Goal: Task Accomplishment & Management: Complete application form

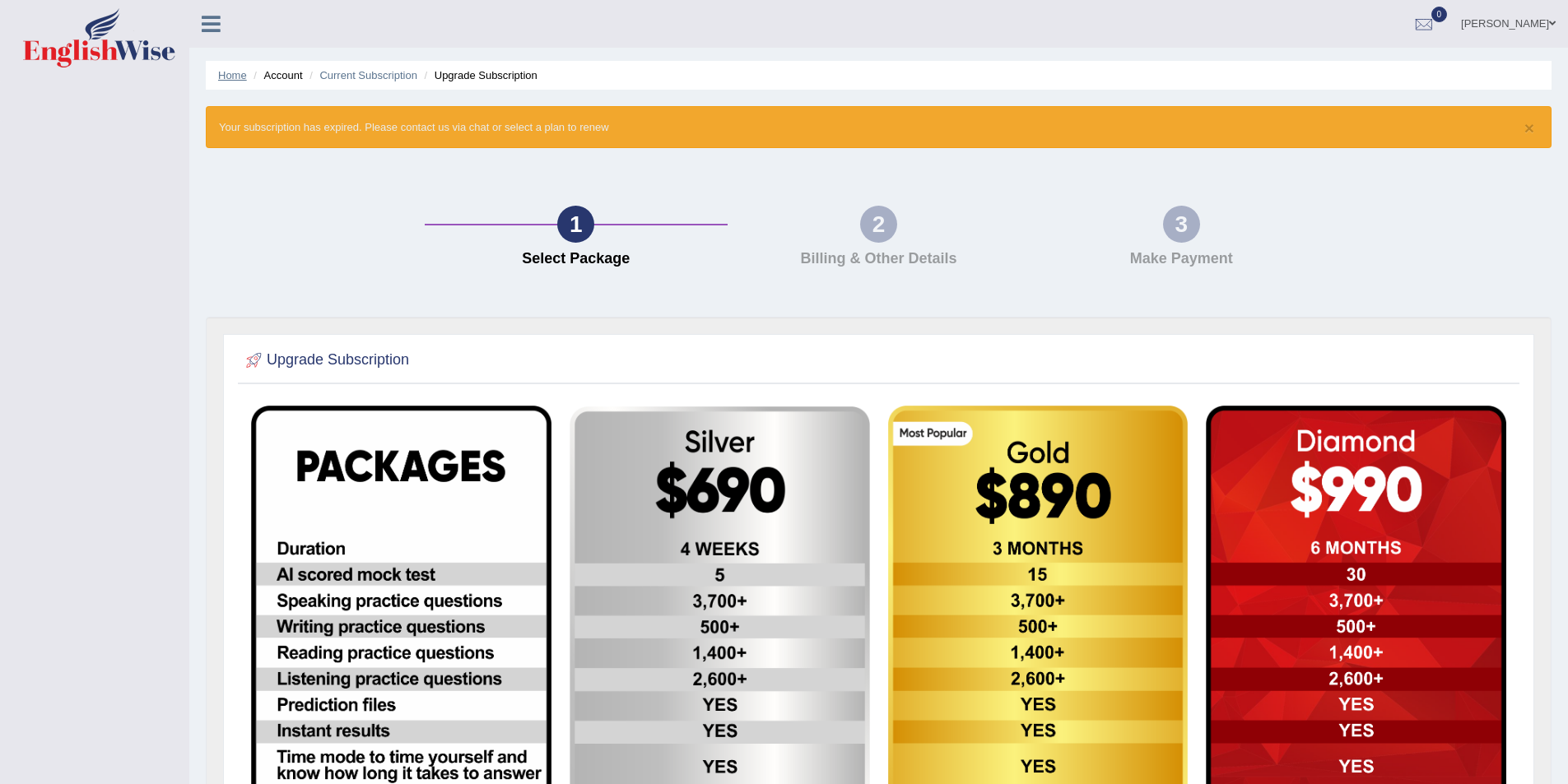
click at [224, 70] on link "Home" at bounding box center [232, 75] width 28 height 12
click at [270, 77] on li "Account" at bounding box center [276, 75] width 53 height 15
click at [276, 77] on li "Account" at bounding box center [276, 75] width 53 height 15
click at [237, 80] on link "Home" at bounding box center [232, 75] width 28 height 12
click at [224, 70] on link "Home" at bounding box center [232, 75] width 28 height 12
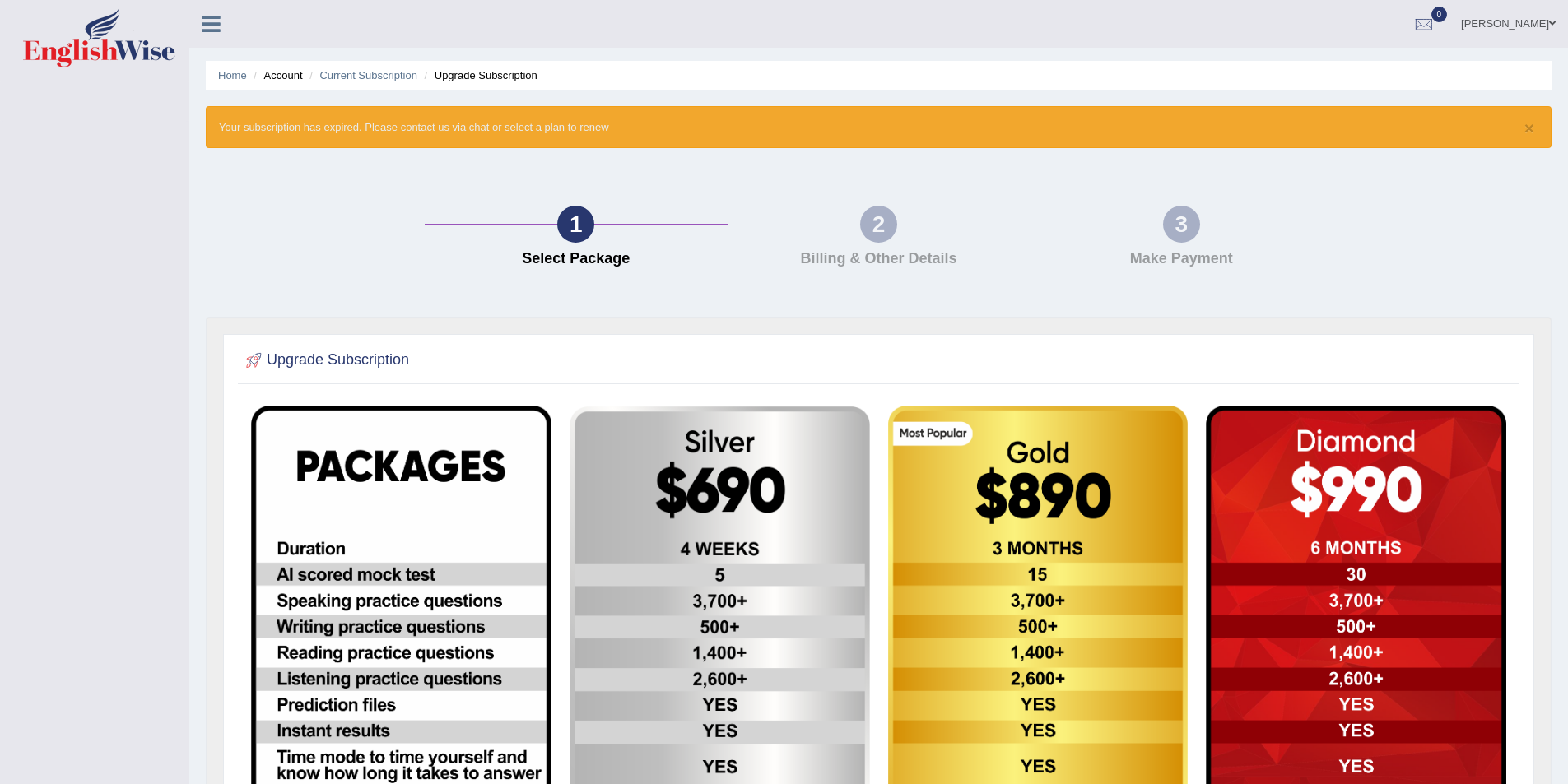
click at [224, 70] on link "Home" at bounding box center [232, 75] width 28 height 12
click at [363, 78] on link "Current Subscription" at bounding box center [369, 75] width 98 height 12
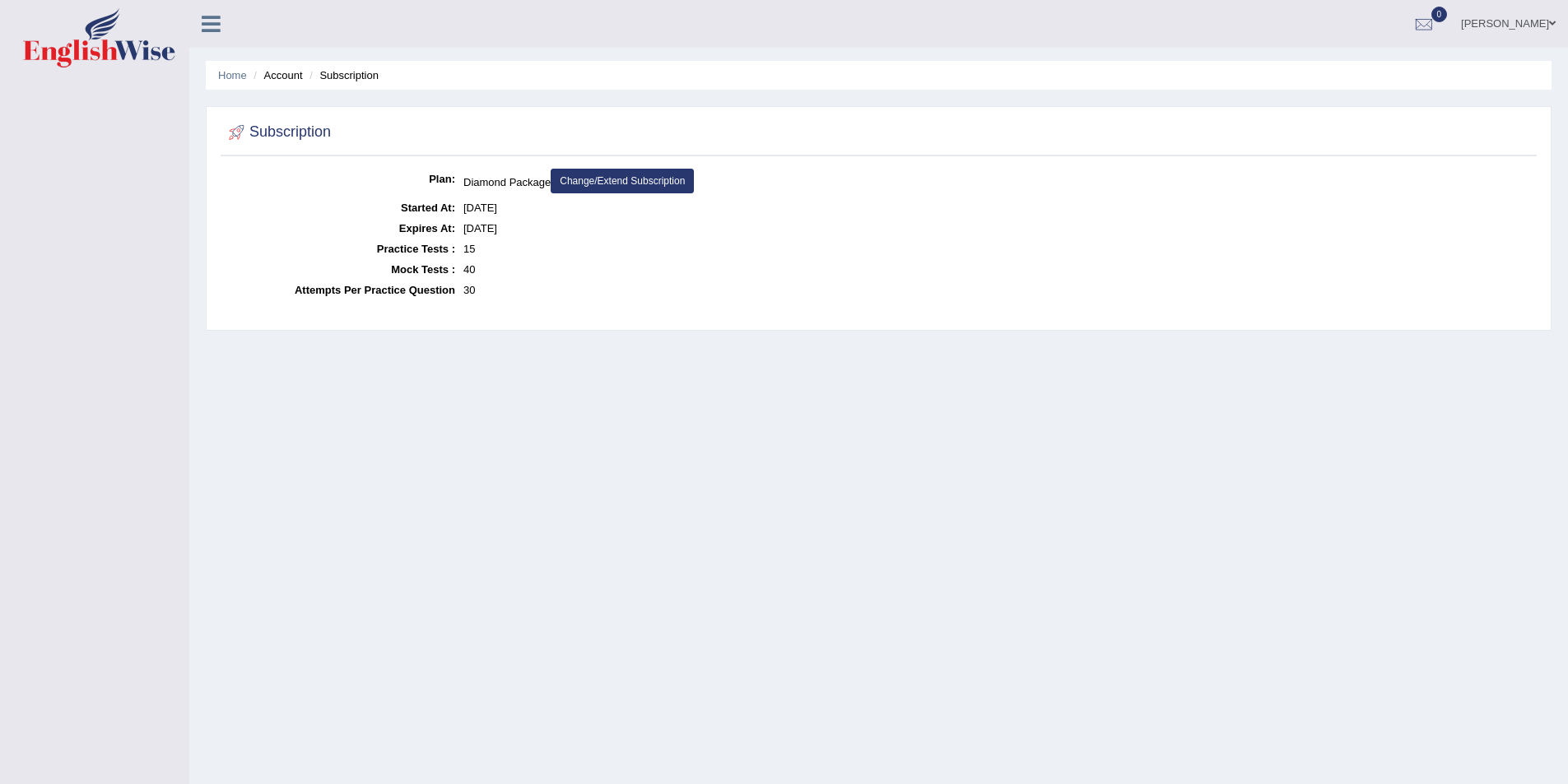
click at [1517, 15] on link "[PERSON_NAME]" at bounding box center [1508, 22] width 120 height 43
click at [1461, 120] on link "Access Type: Online" at bounding box center [1478, 122] width 177 height 38
click at [1485, 21] on link "[PERSON_NAME]" at bounding box center [1508, 22] width 120 height 43
click at [1466, 89] on link "Username: josephlumapas_parramatta" at bounding box center [1478, 76] width 177 height 55
click at [1485, 27] on link "[PERSON_NAME]" at bounding box center [1508, 22] width 120 height 43
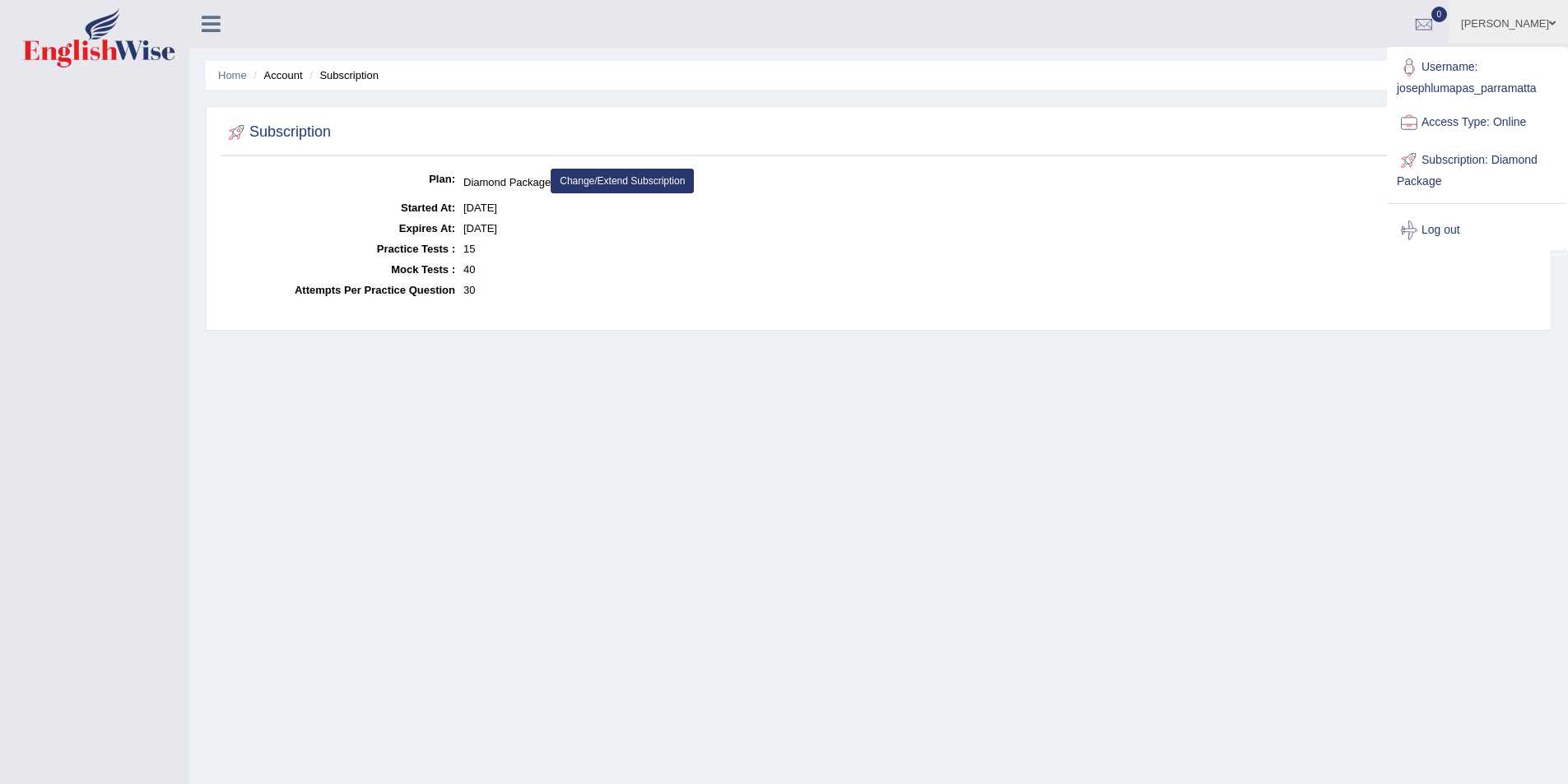
click at [1460, 227] on link "Log out" at bounding box center [1478, 231] width 177 height 38
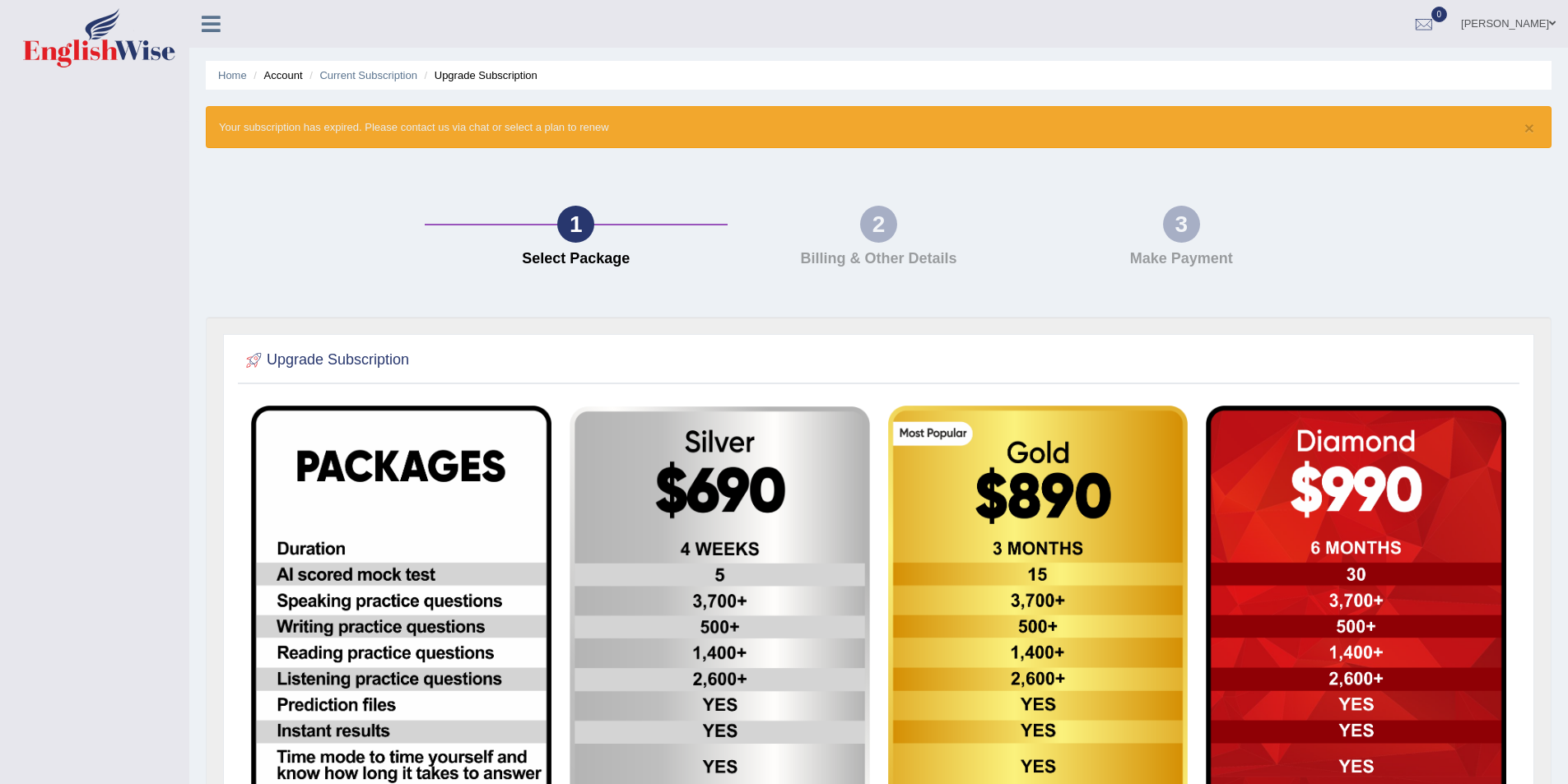
click at [236, 80] on link "Home" at bounding box center [232, 75] width 28 height 12
click at [354, 77] on link "Current Subscription" at bounding box center [369, 75] width 98 height 12
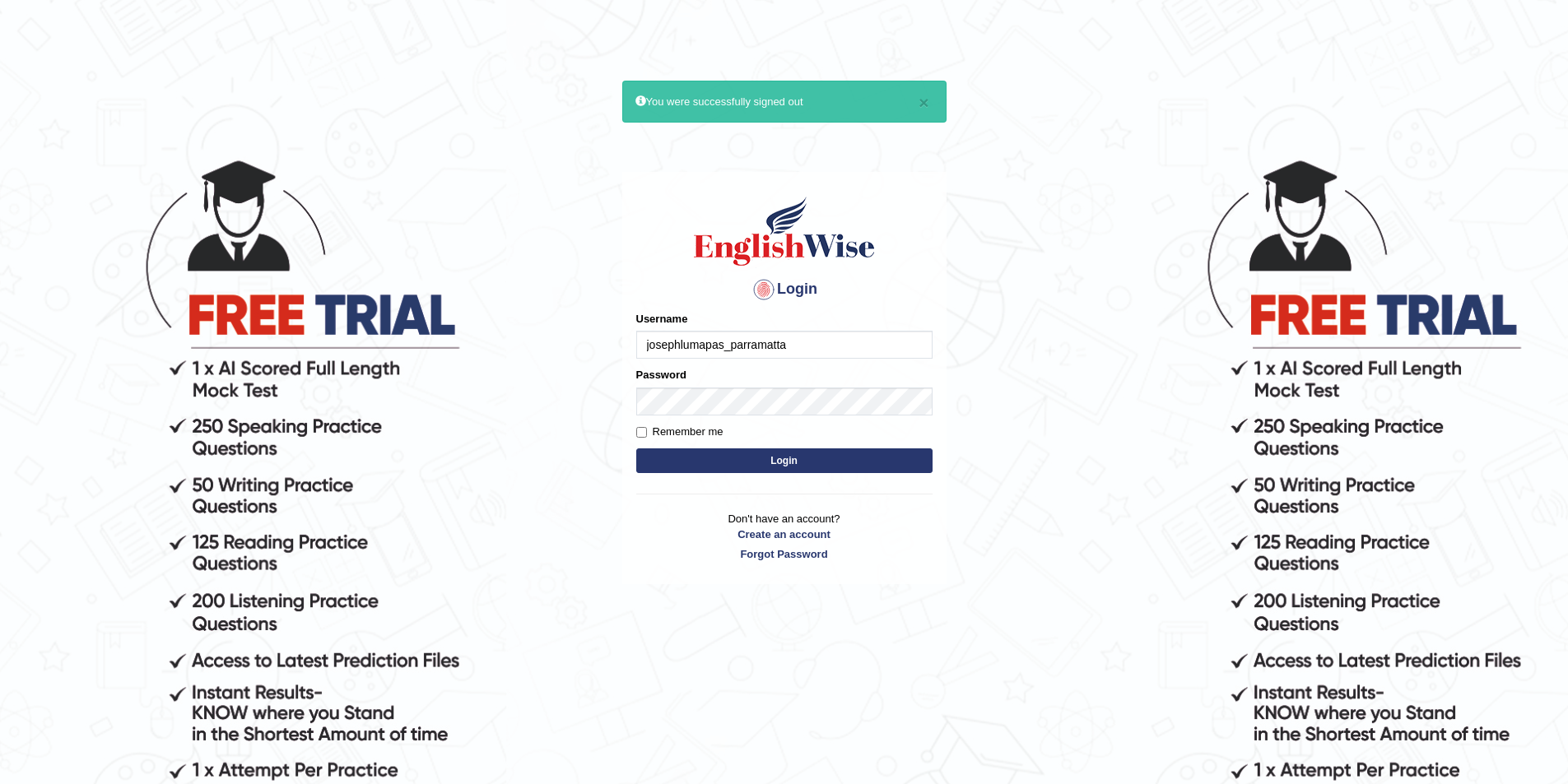
click at [813, 348] on input "josephlumapas_parramatta" at bounding box center [784, 344] width 296 height 28
type input "josephlumapa_parramatta"
click at [643, 432] on input "Remember me" at bounding box center [641, 432] width 10 height 10
checkbox input "true"
click at [686, 460] on button "Login" at bounding box center [784, 460] width 296 height 25
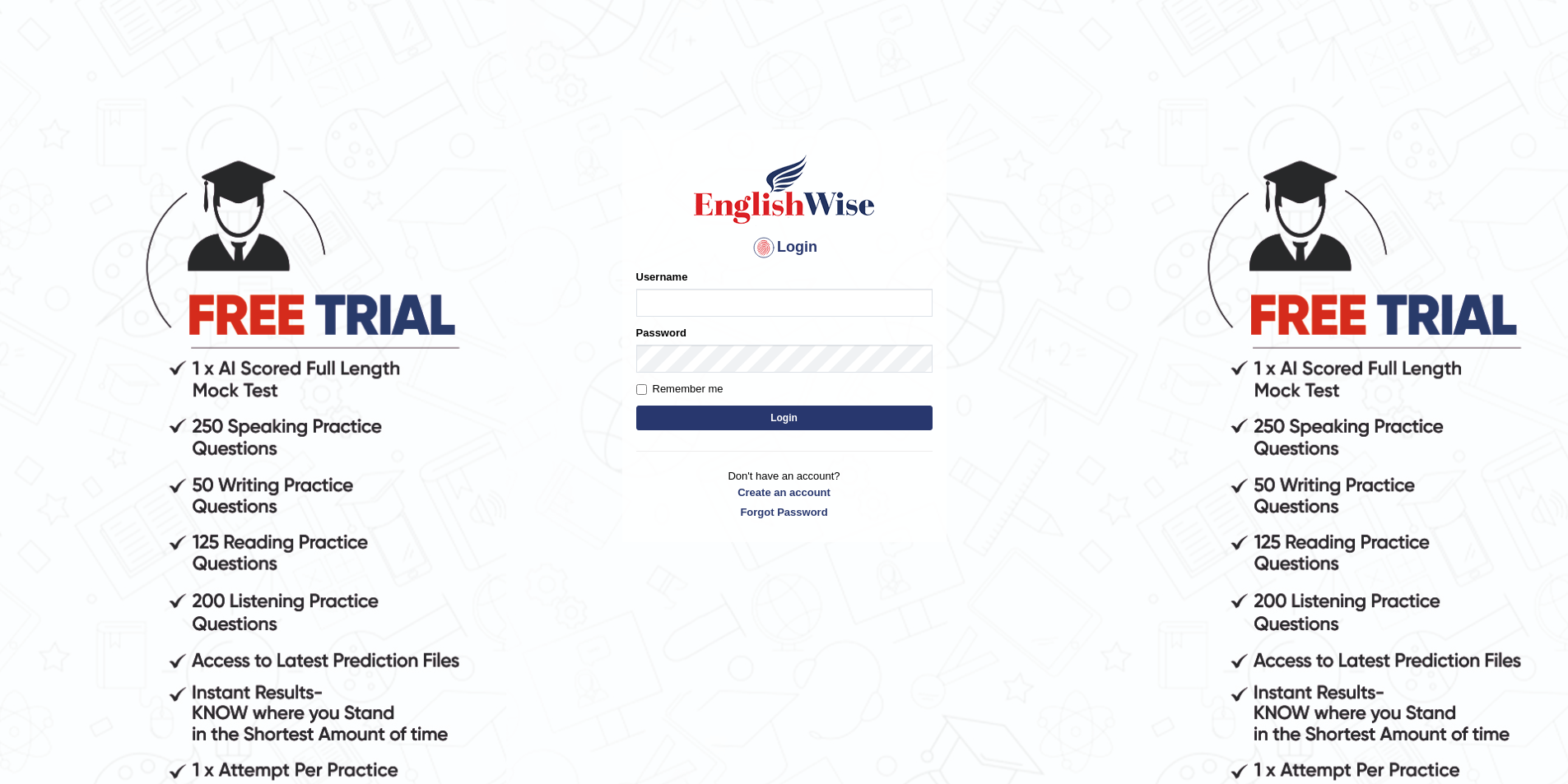
type input "josephlumapas_parramatta"
click at [810, 512] on link "Forgot Password" at bounding box center [784, 512] width 296 height 15
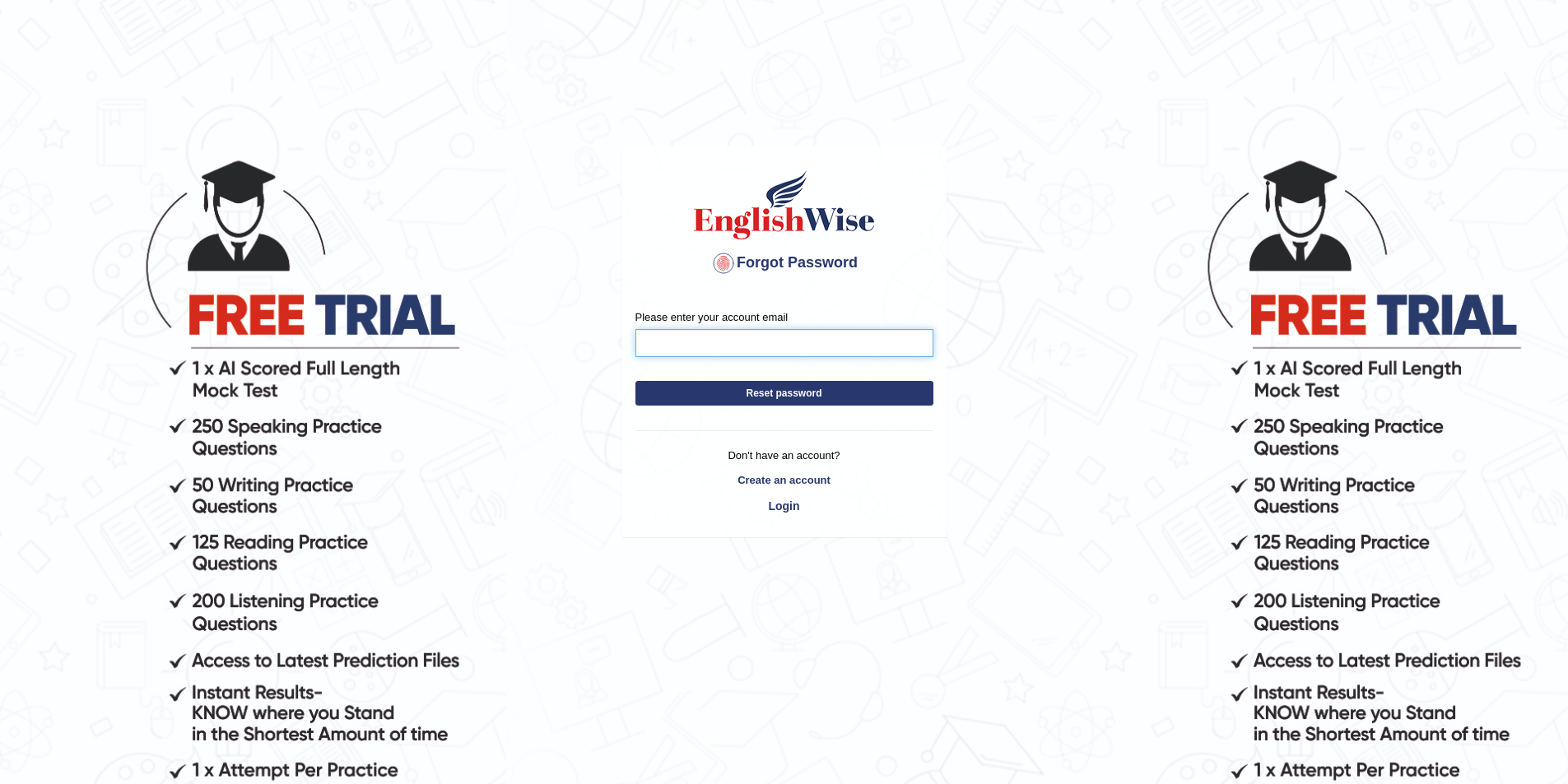
click at [796, 345] on input "Please enter your account email" at bounding box center [784, 343] width 298 height 28
click at [708, 467] on div "Please enter your account email Reset password Don't have an account? Create an…" at bounding box center [784, 416] width 323 height 238
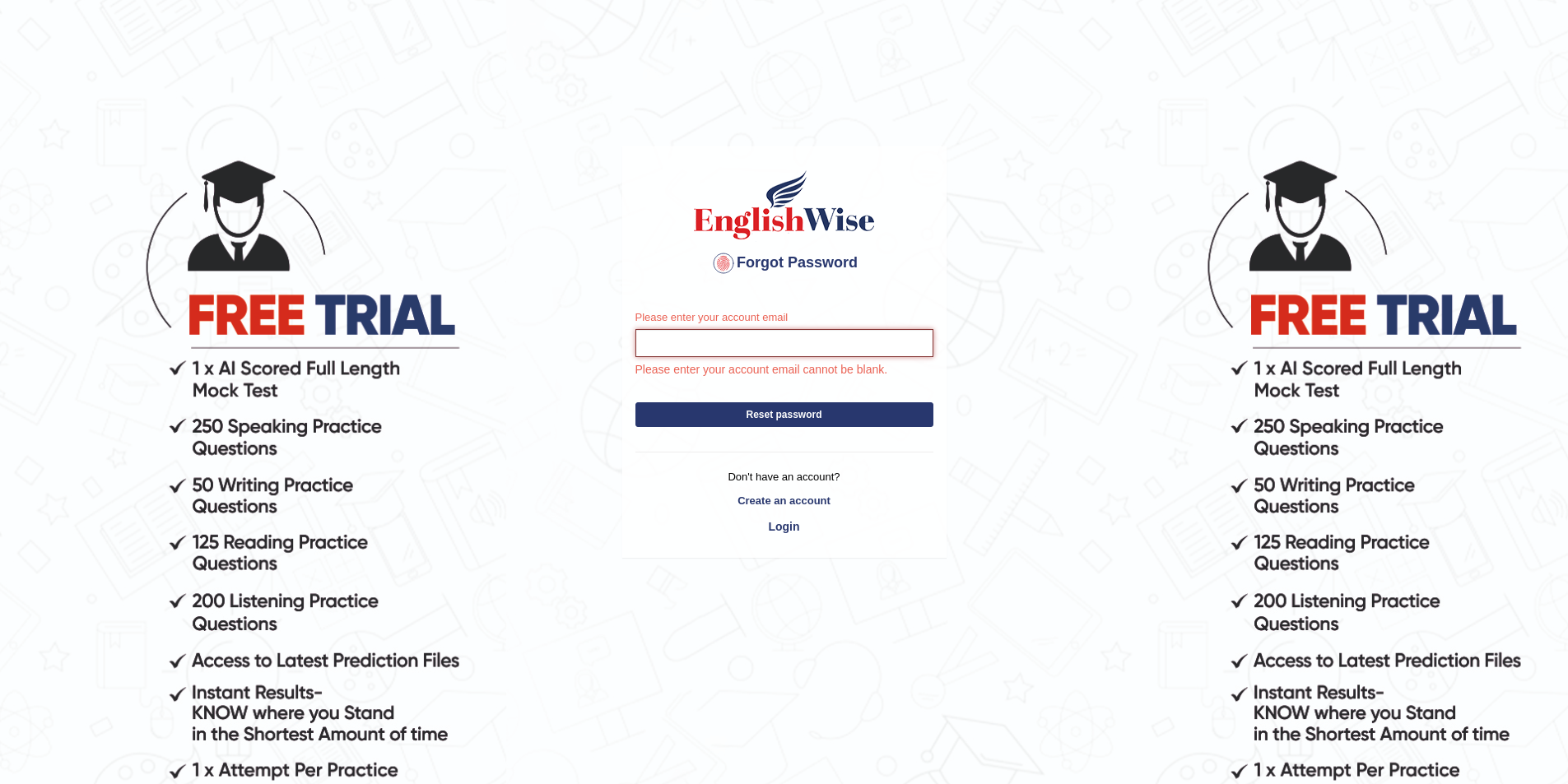
click at [780, 332] on input "Please enter your account email" at bounding box center [784, 343] width 298 height 28
type input "Joseph.Lumapas@gmail.com"
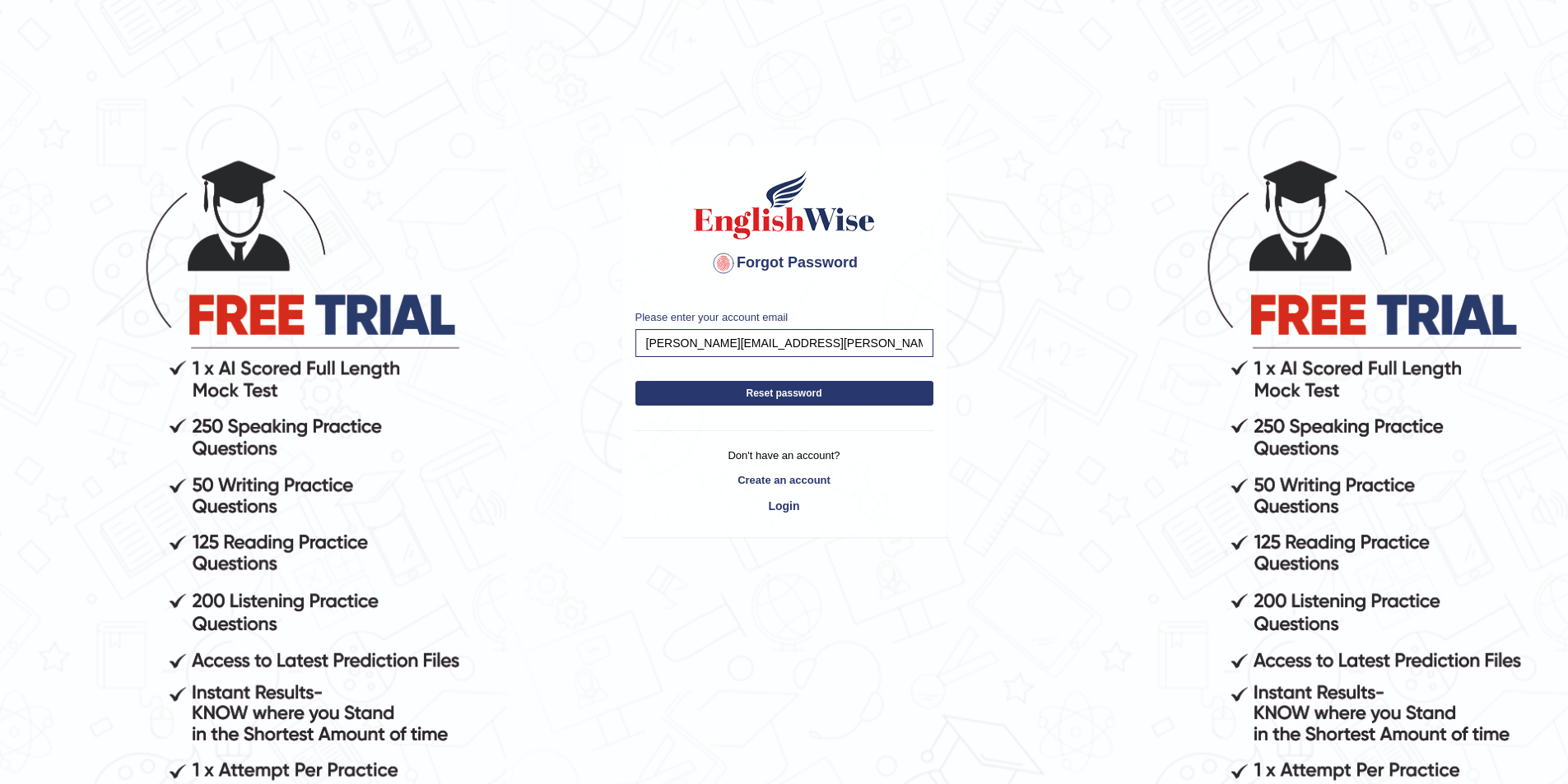
click at [820, 393] on button "Reset password" at bounding box center [784, 393] width 298 height 25
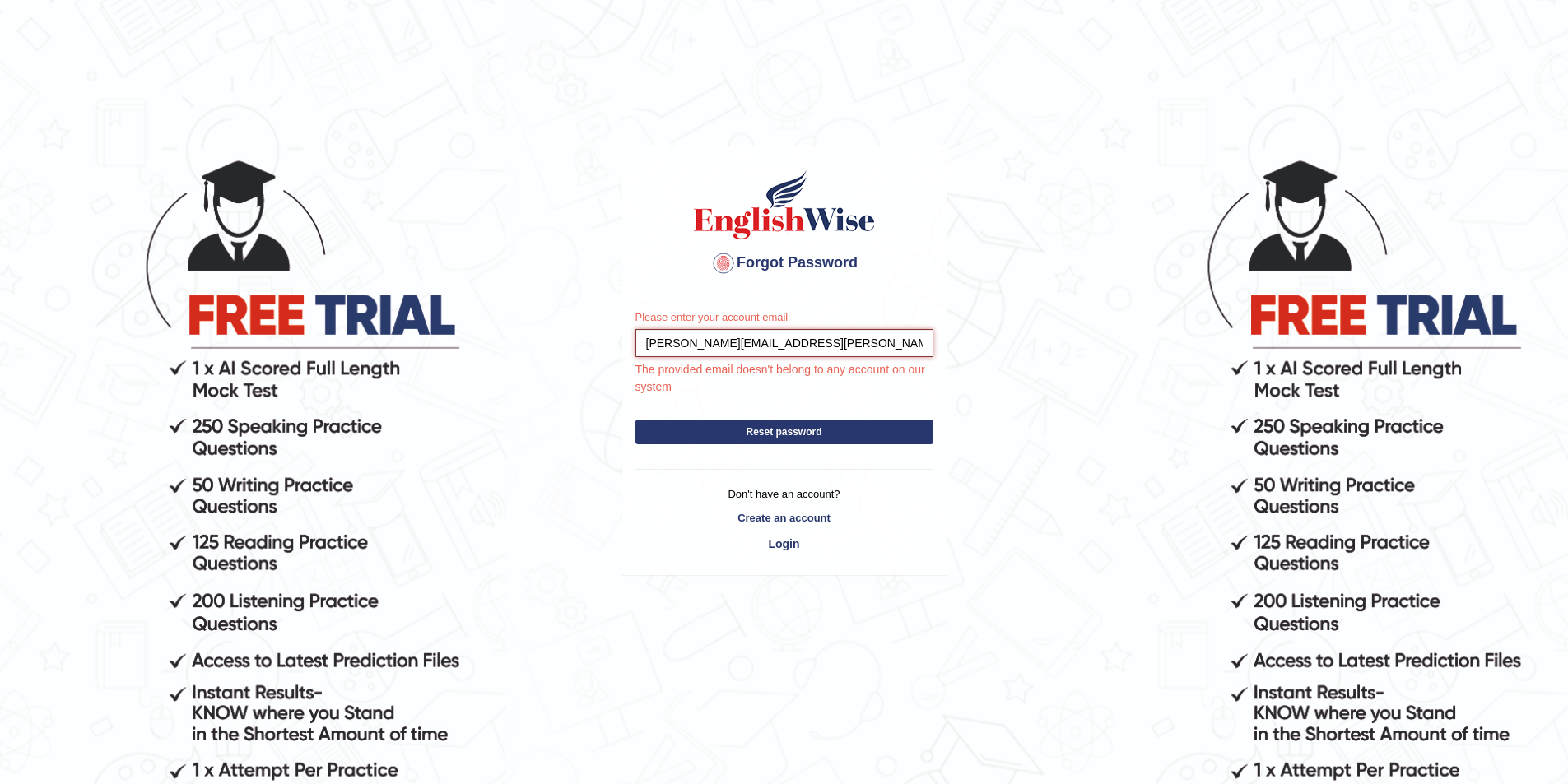
click at [813, 340] on input "Joseph.Lumapas@gmail.com" at bounding box center [784, 343] width 298 height 28
click at [734, 347] on input "Joseph.Lumapas@gmail.com" at bounding box center [784, 343] width 298 height 28
drag, startPoint x: 797, startPoint y: 345, endPoint x: 824, endPoint y: 344, distance: 27.0
click at [815, 344] on input "Joseph.Lumapa@gmail.com" at bounding box center [784, 343] width 298 height 28
type input "J"
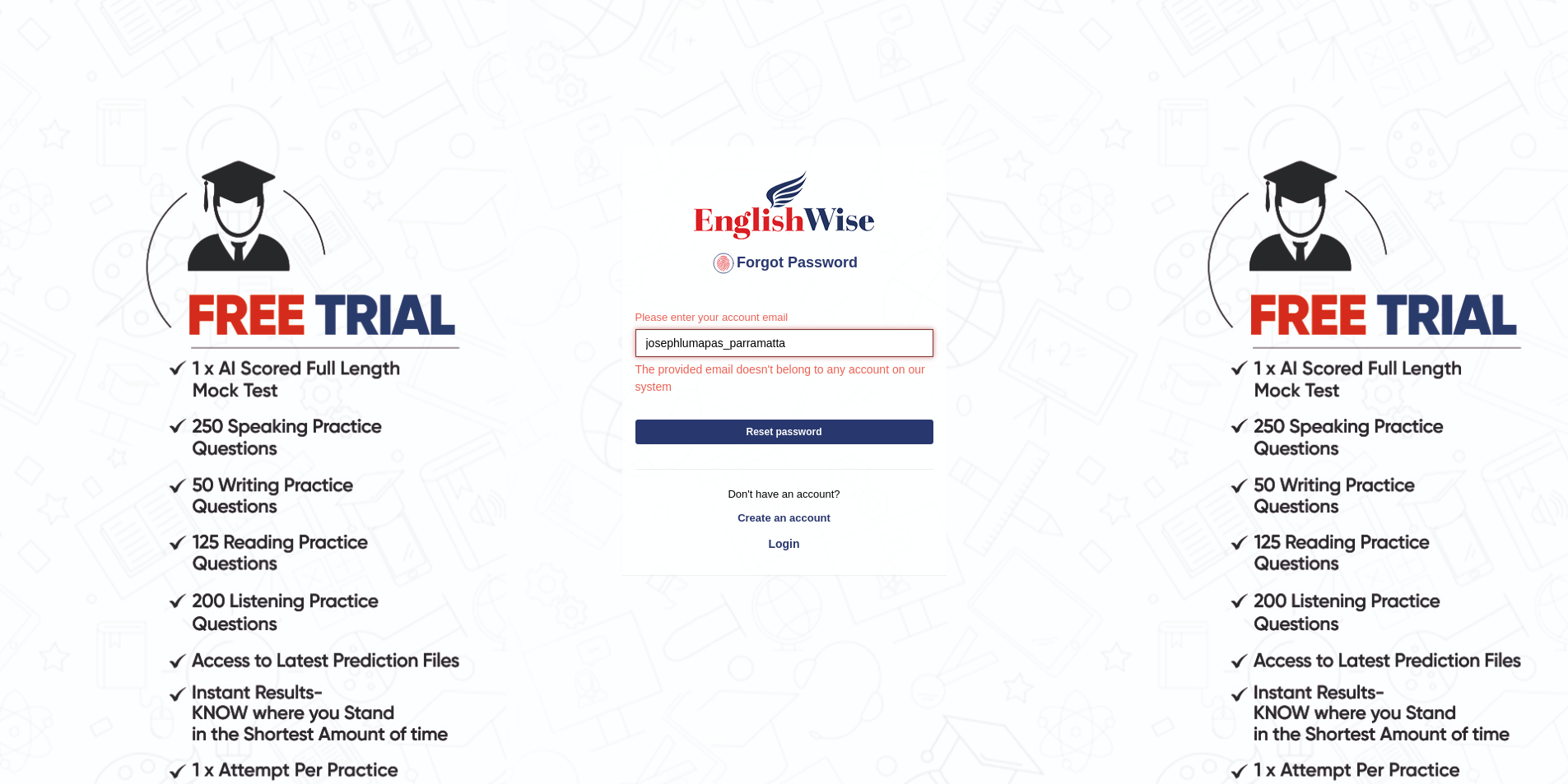
type input "josephlumapas_parramatta"
click at [765, 428] on button "Reset password" at bounding box center [784, 431] width 298 height 25
click at [847, 334] on input "josephlumapas_parramatta" at bounding box center [784, 343] width 298 height 28
click at [830, 515] on link "Create an account" at bounding box center [784, 518] width 298 height 15
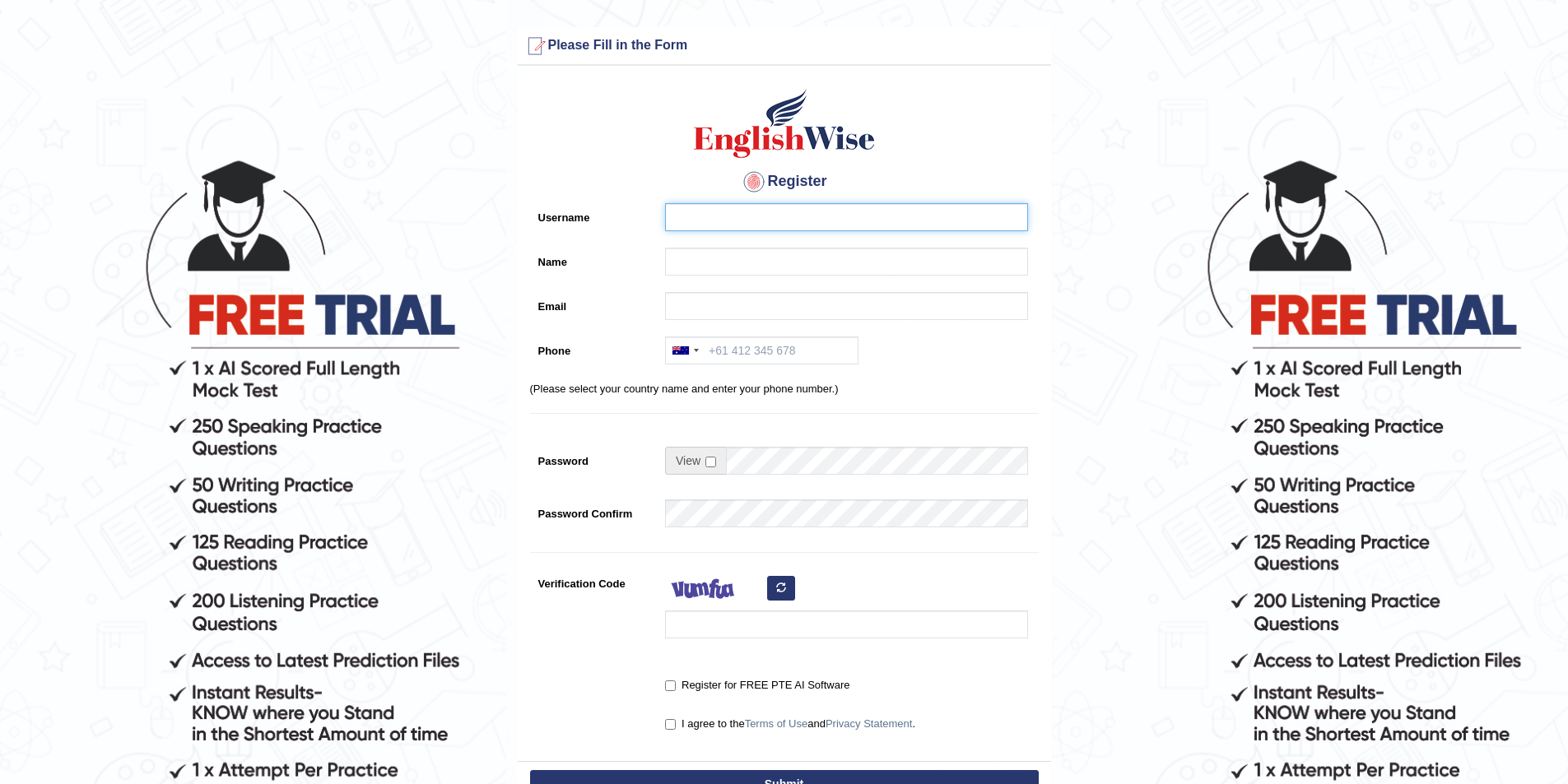
click at [824, 209] on input "Username" at bounding box center [846, 217] width 363 height 28
type input "Lumapas"
click at [716, 269] on input "Name" at bounding box center [846, 262] width 363 height 28
type input "Joseph Lumapas"
type input "[PERSON_NAME][EMAIL_ADDRESS][PERSON_NAME][DOMAIN_NAME]"
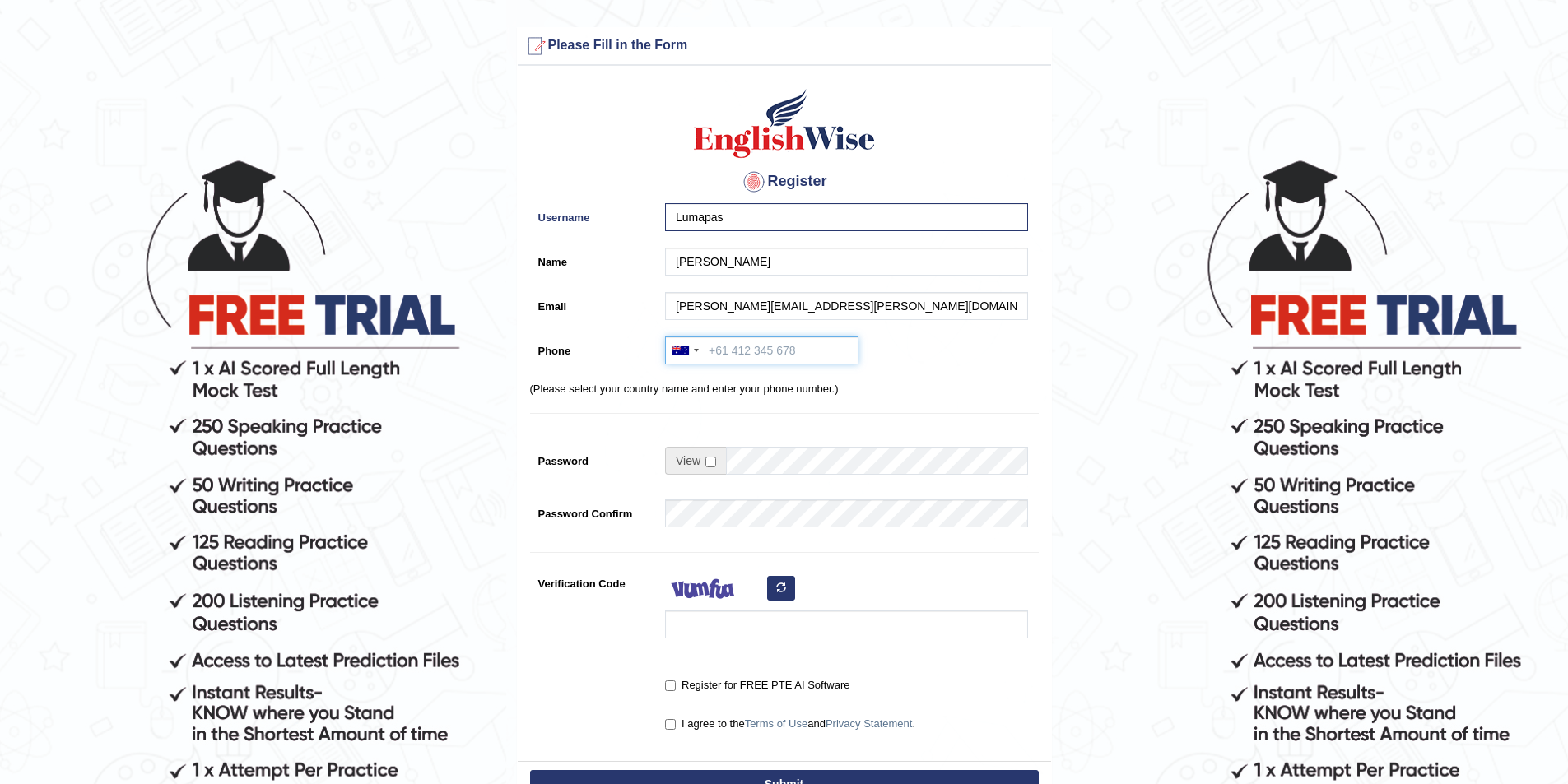
type input "+614518549986"
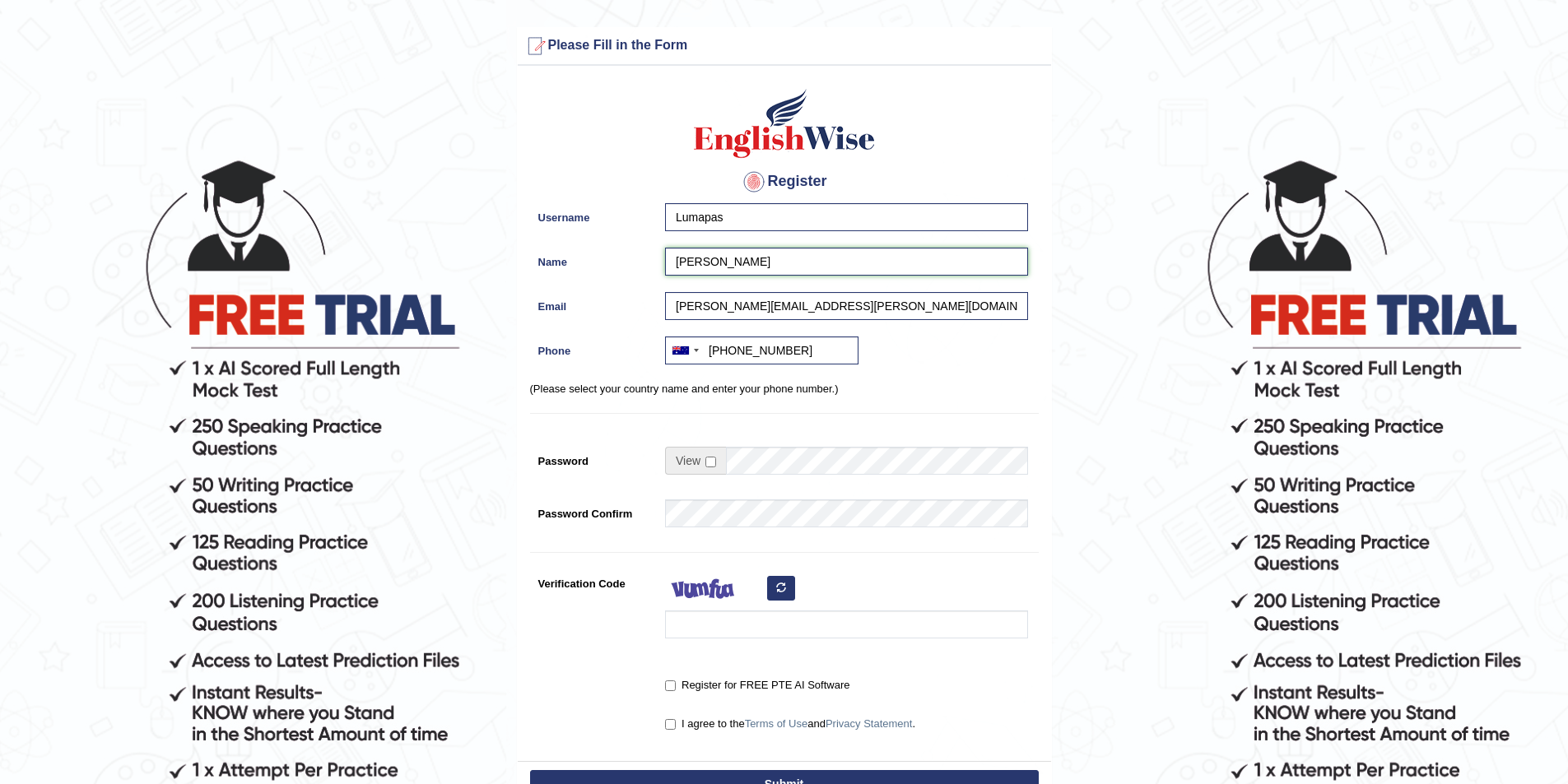
type input "Joseph"
click at [1109, 306] on form "Please fix the following errors: Please Fill in the Form Register Username Luma…" at bounding box center [784, 462] width 1563 height 870
click at [704, 460] on span at bounding box center [695, 460] width 61 height 28
click at [709, 460] on input "checkbox" at bounding box center [710, 461] width 10 height 10
checkbox input "true"
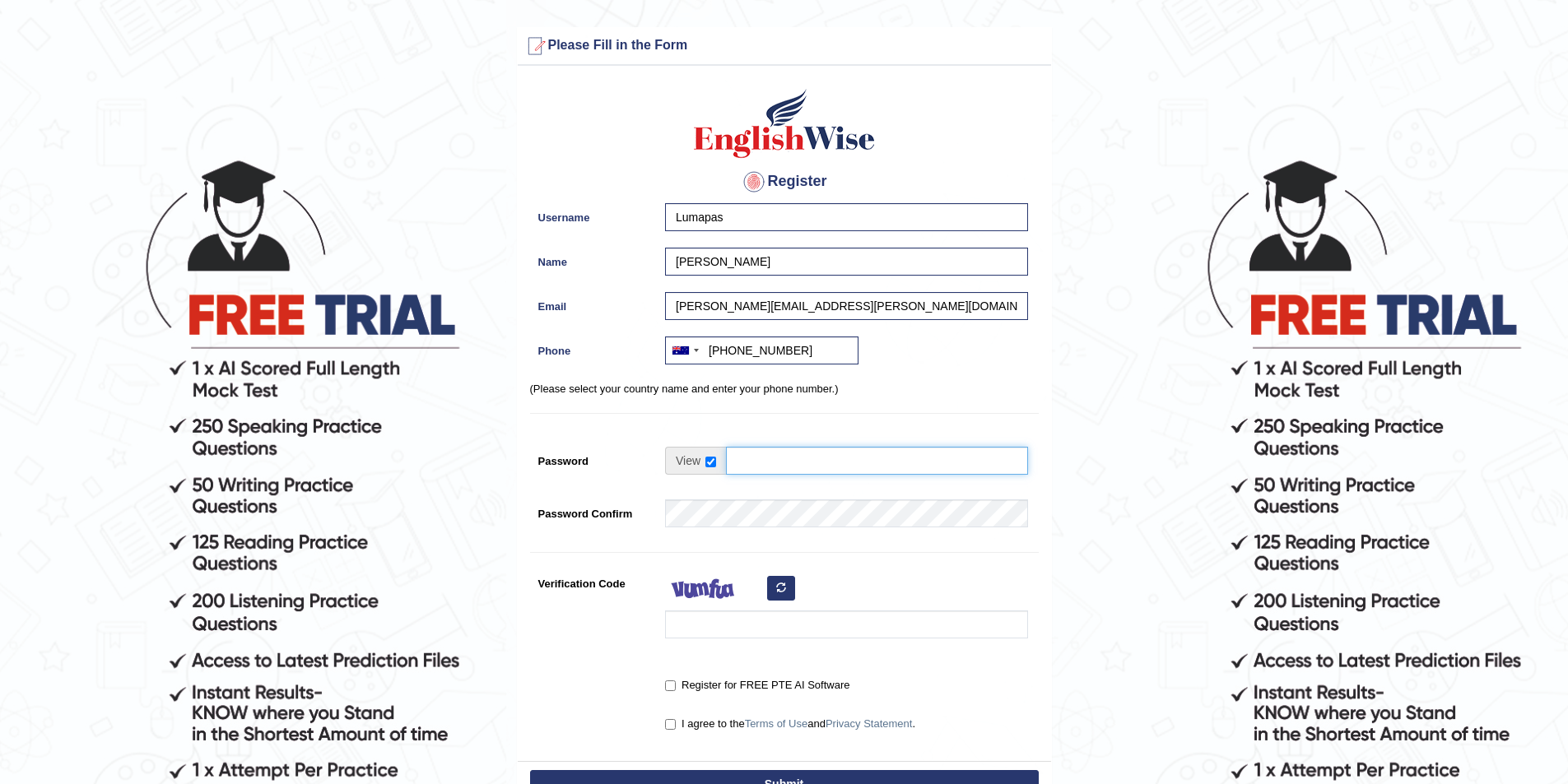
click at [804, 459] on input "Password" at bounding box center [877, 460] width 302 height 28
type input "Joseph0575*"
click at [1093, 514] on form "Please fix the following errors: Please Fill in the Form Register Username Luma…" at bounding box center [784, 462] width 1563 height 870
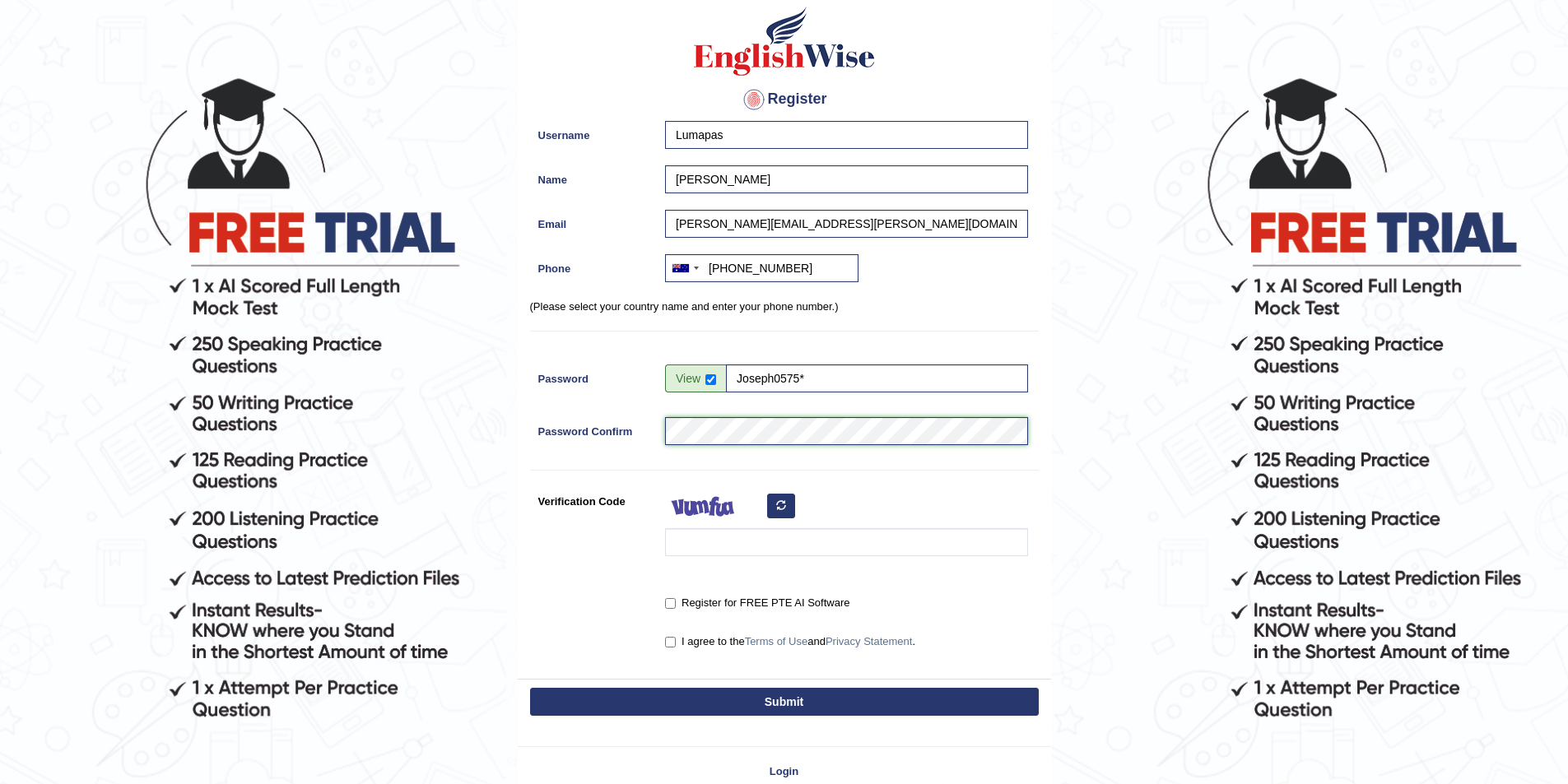
scroll to position [164, 0]
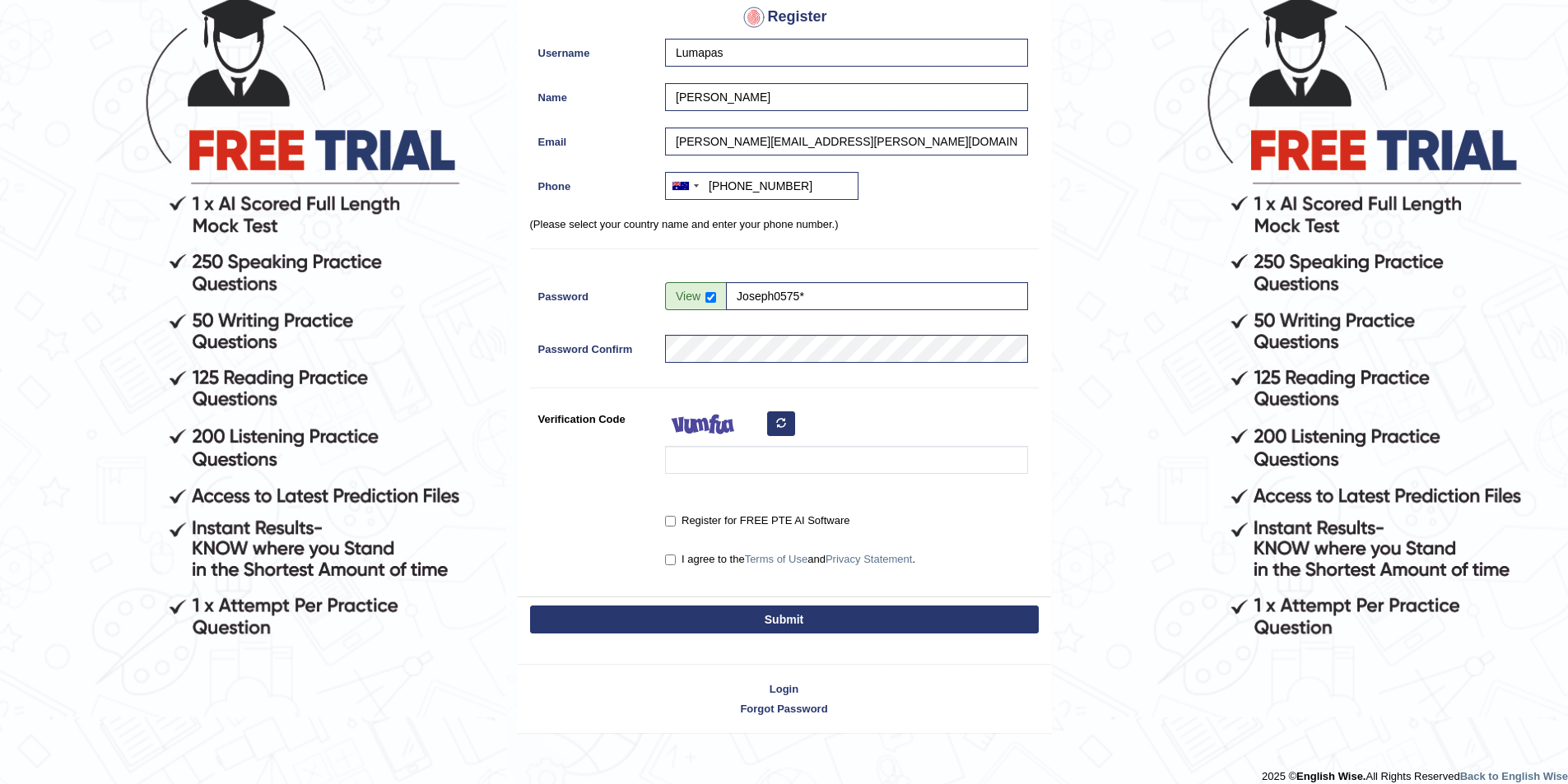
click at [664, 518] on div "Register for FREE PTE AI Software" at bounding box center [842, 522] width 371 height 30
click at [674, 526] on input "Register for FREE PTE AI Software" at bounding box center [670, 521] width 10 height 10
checkbox input "true"
click at [673, 557] on input "I agree to the Terms of Use and Privacy Statement ." at bounding box center [670, 559] width 10 height 10
checkbox input "true"
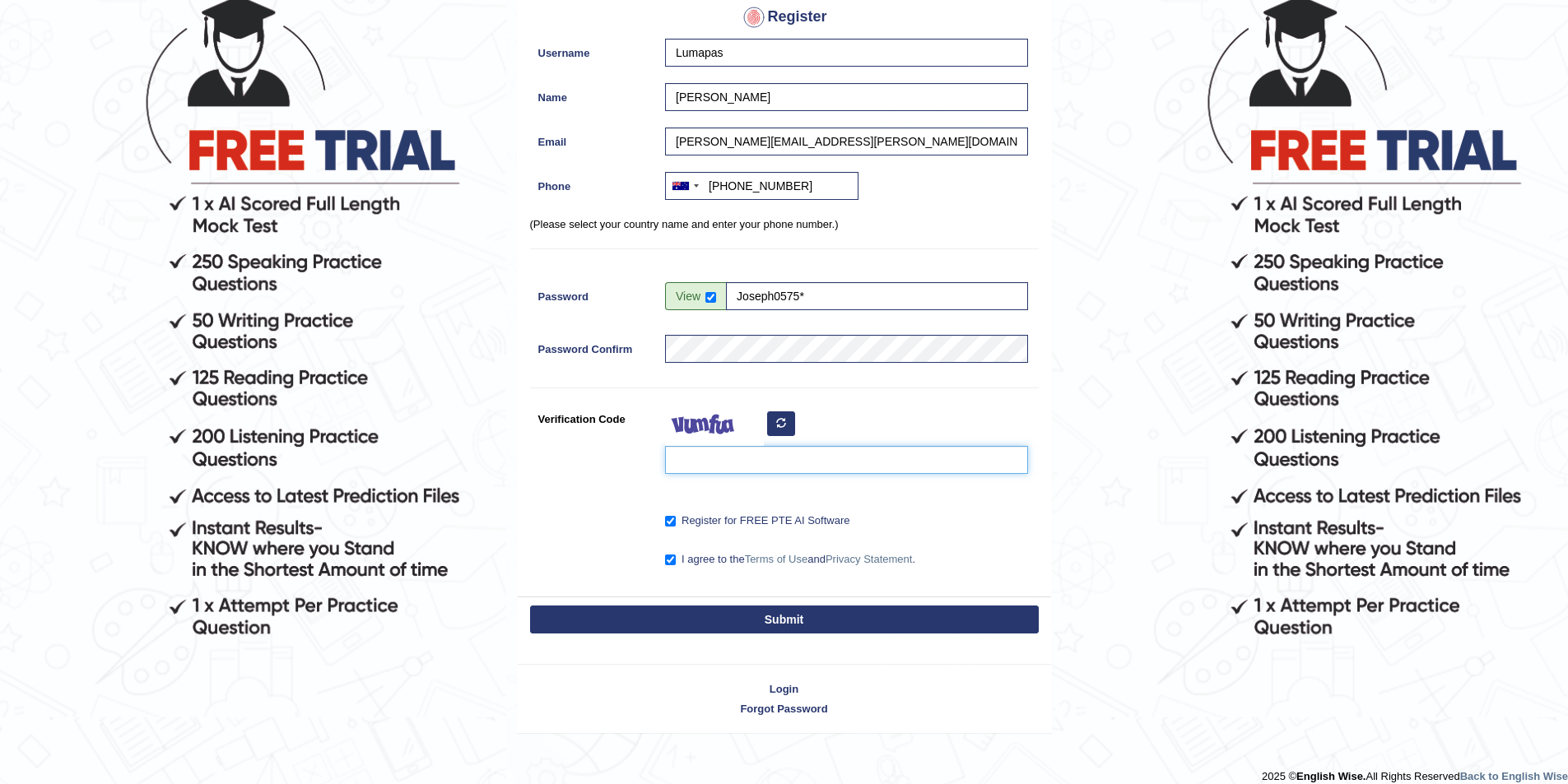
click at [744, 459] on input "Verification Code" at bounding box center [846, 460] width 363 height 28
click at [784, 423] on icon "button" at bounding box center [780, 423] width 9 height 9
click at [790, 423] on button "button" at bounding box center [781, 423] width 28 height 25
click at [783, 422] on div at bounding box center [842, 443] width 371 height 77
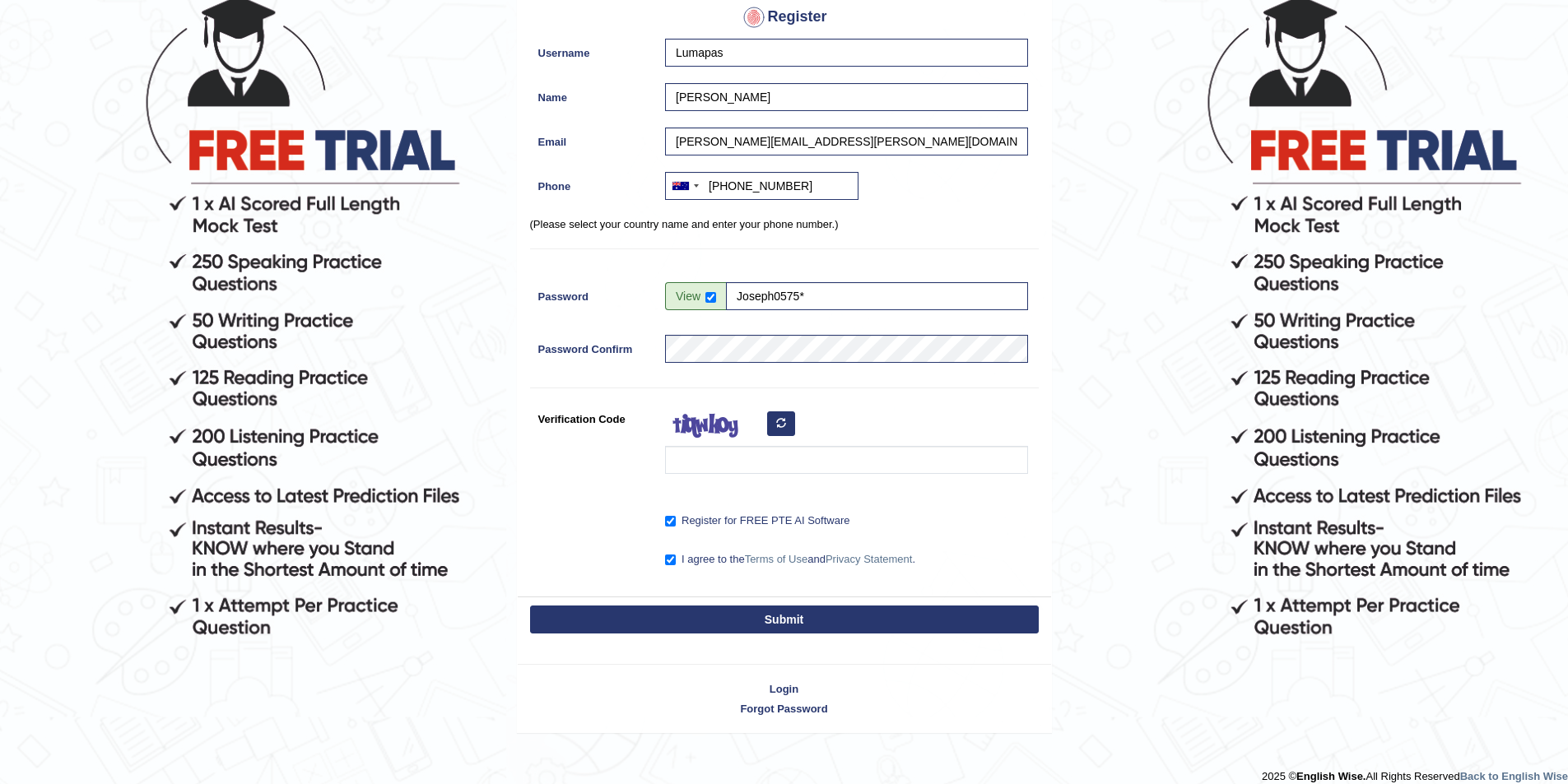
click at [783, 422] on icon "button" at bounding box center [780, 423] width 9 height 9
click at [749, 463] on input "Verification Code" at bounding box center [846, 460] width 363 height 28
click at [784, 423] on icon "button" at bounding box center [780, 423] width 9 height 9
click at [784, 423] on icon "button" at bounding box center [780, 423] width 9 height 9
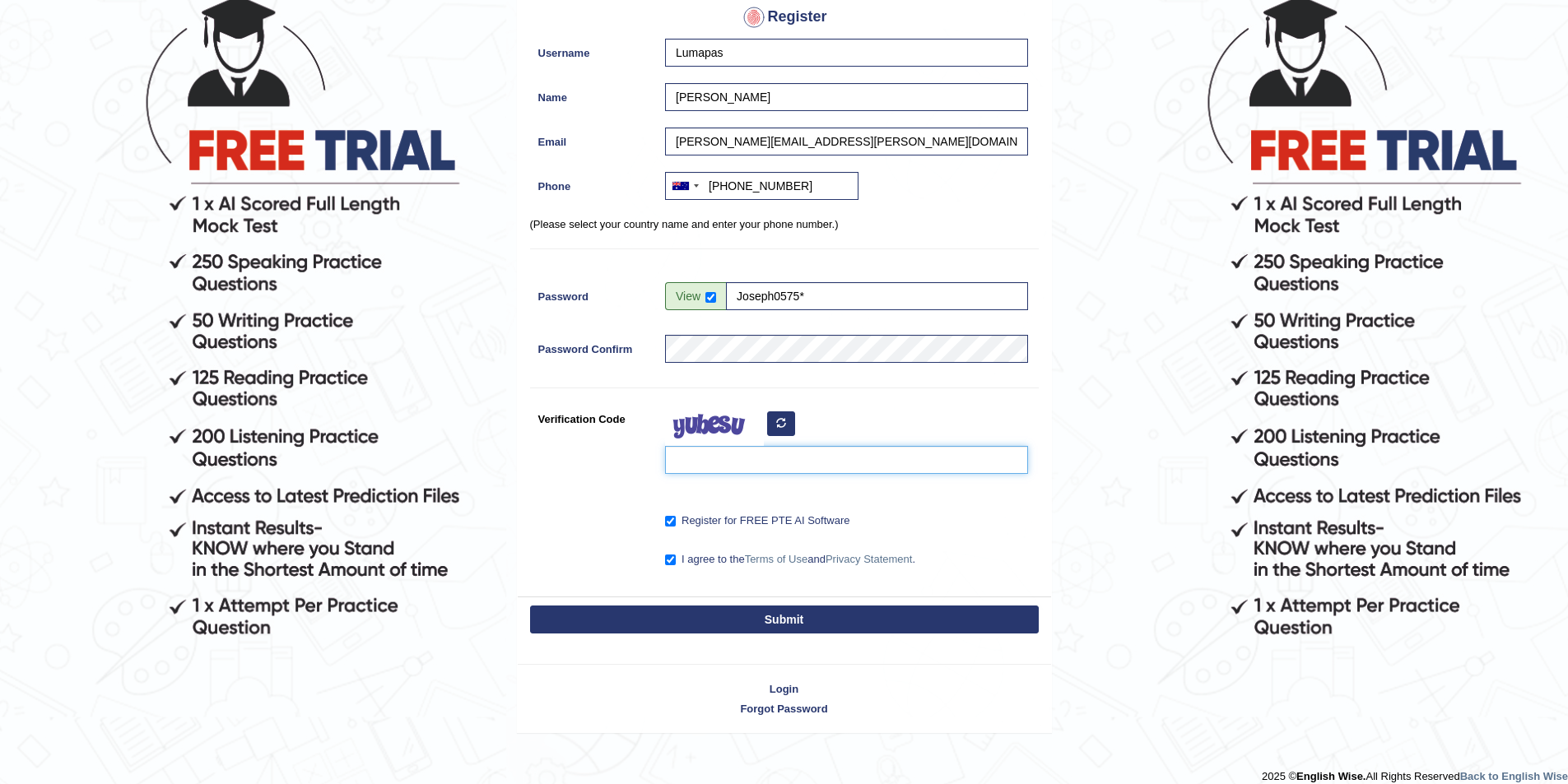
click at [728, 453] on input "Verification Code" at bounding box center [846, 460] width 363 height 28
type input "dozuro"
click at [754, 616] on button "Submit" at bounding box center [784, 620] width 509 height 28
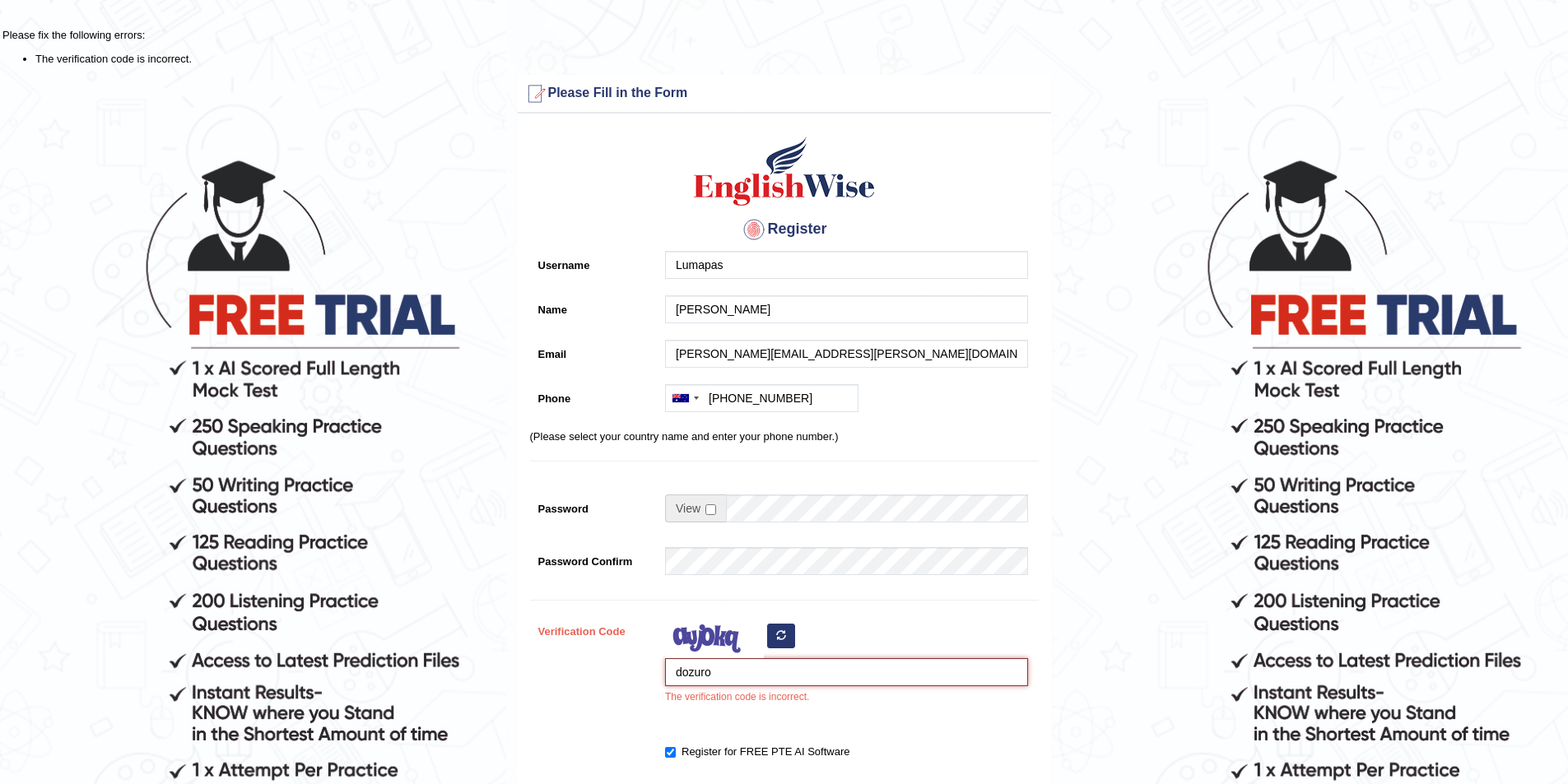
click at [749, 670] on input "dozuro" at bounding box center [846, 672] width 363 height 28
click at [785, 636] on icon "button" at bounding box center [780, 634] width 9 height 9
click at [779, 639] on icon "button" at bounding box center [780, 634] width 9 height 9
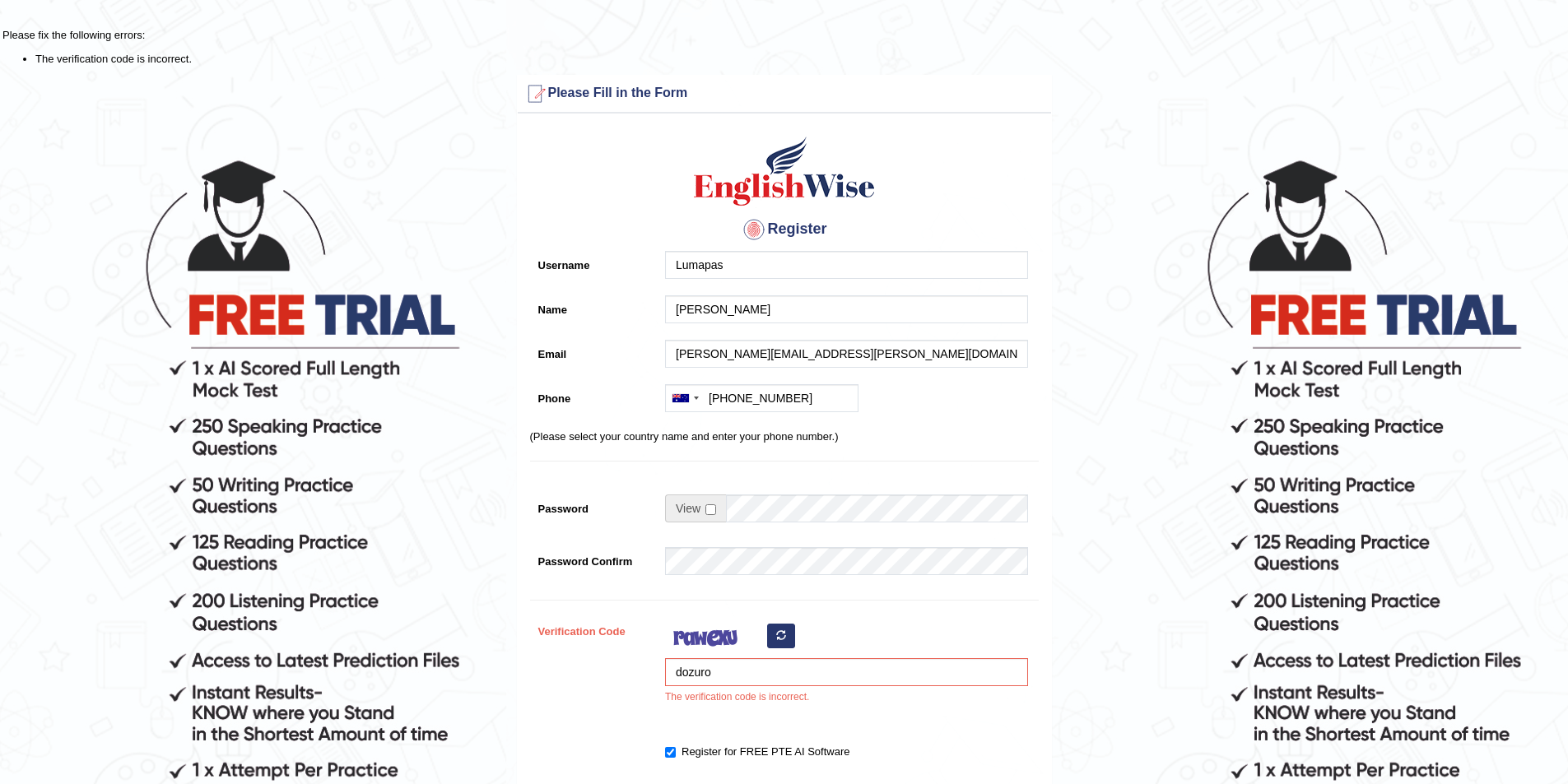
click at [779, 639] on icon "button" at bounding box center [780, 634] width 9 height 9
click at [779, 638] on icon "button" at bounding box center [780, 634] width 9 height 9
click at [782, 635] on icon "button" at bounding box center [780, 634] width 9 height 9
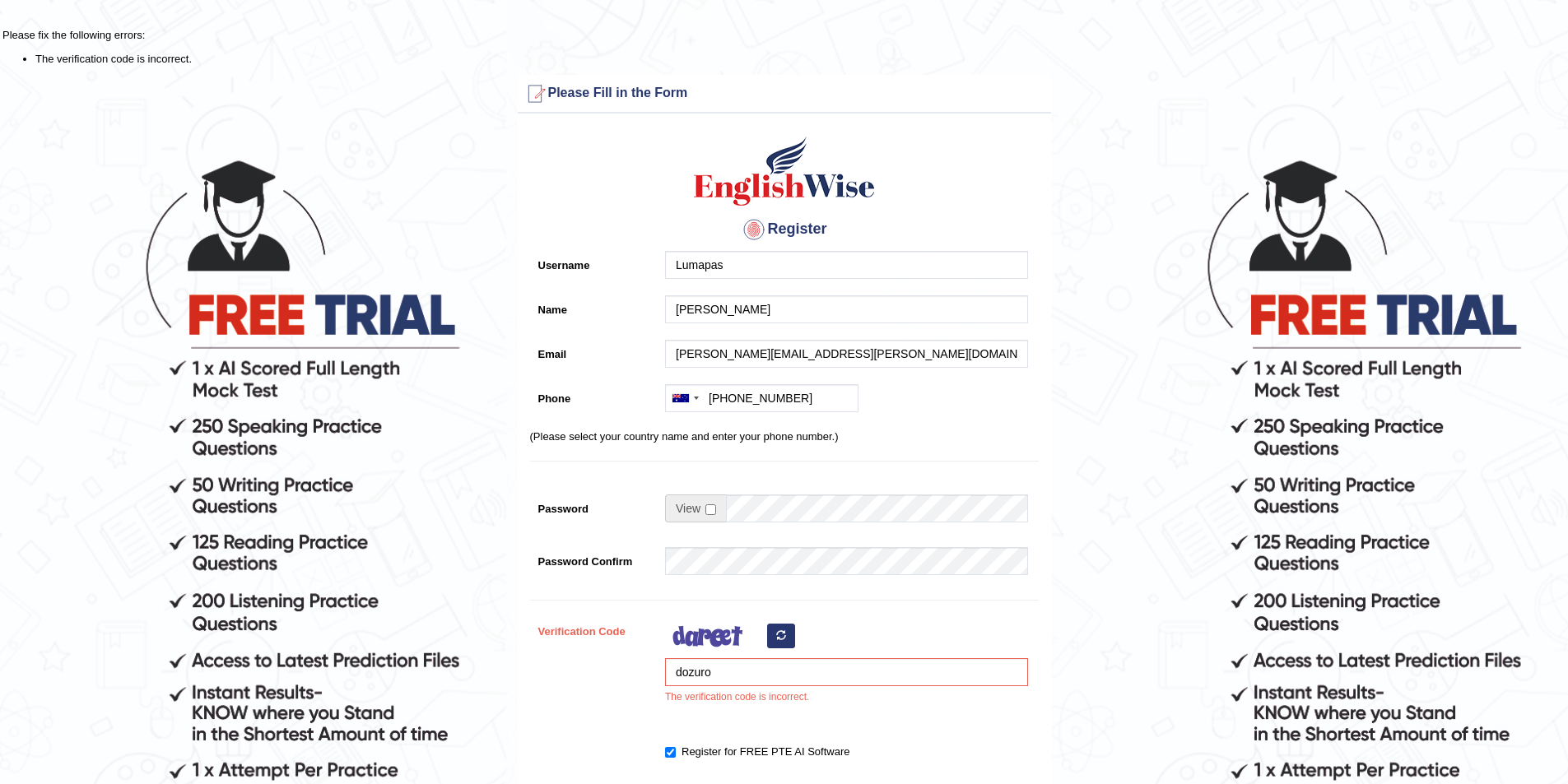
click at [782, 635] on icon "button" at bounding box center [780, 634] width 9 height 9
click at [782, 634] on icon "button" at bounding box center [780, 634] width 9 height 9
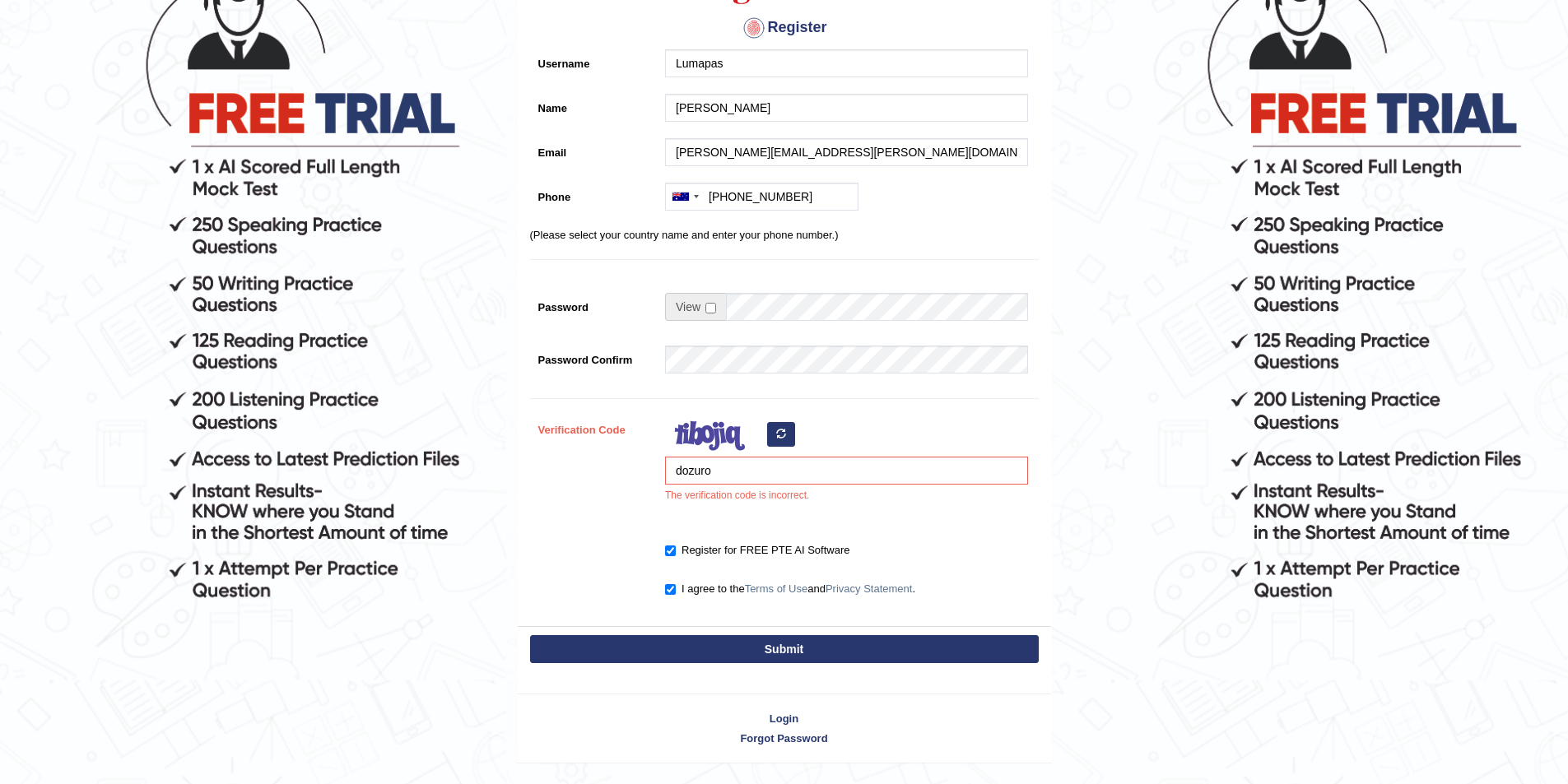
scroll to position [248, 0]
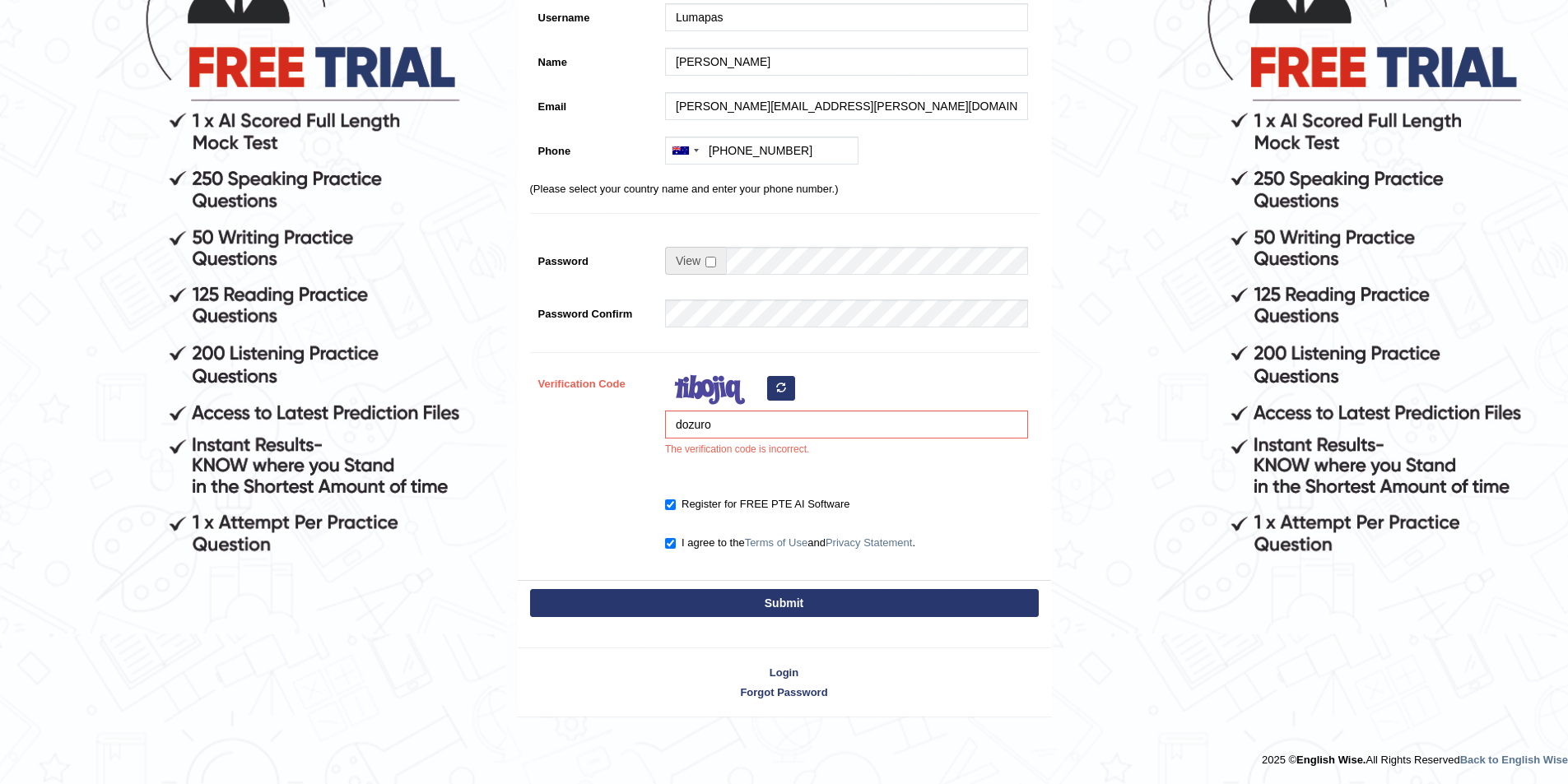
click at [781, 389] on icon "button" at bounding box center [780, 386] width 9 height 9
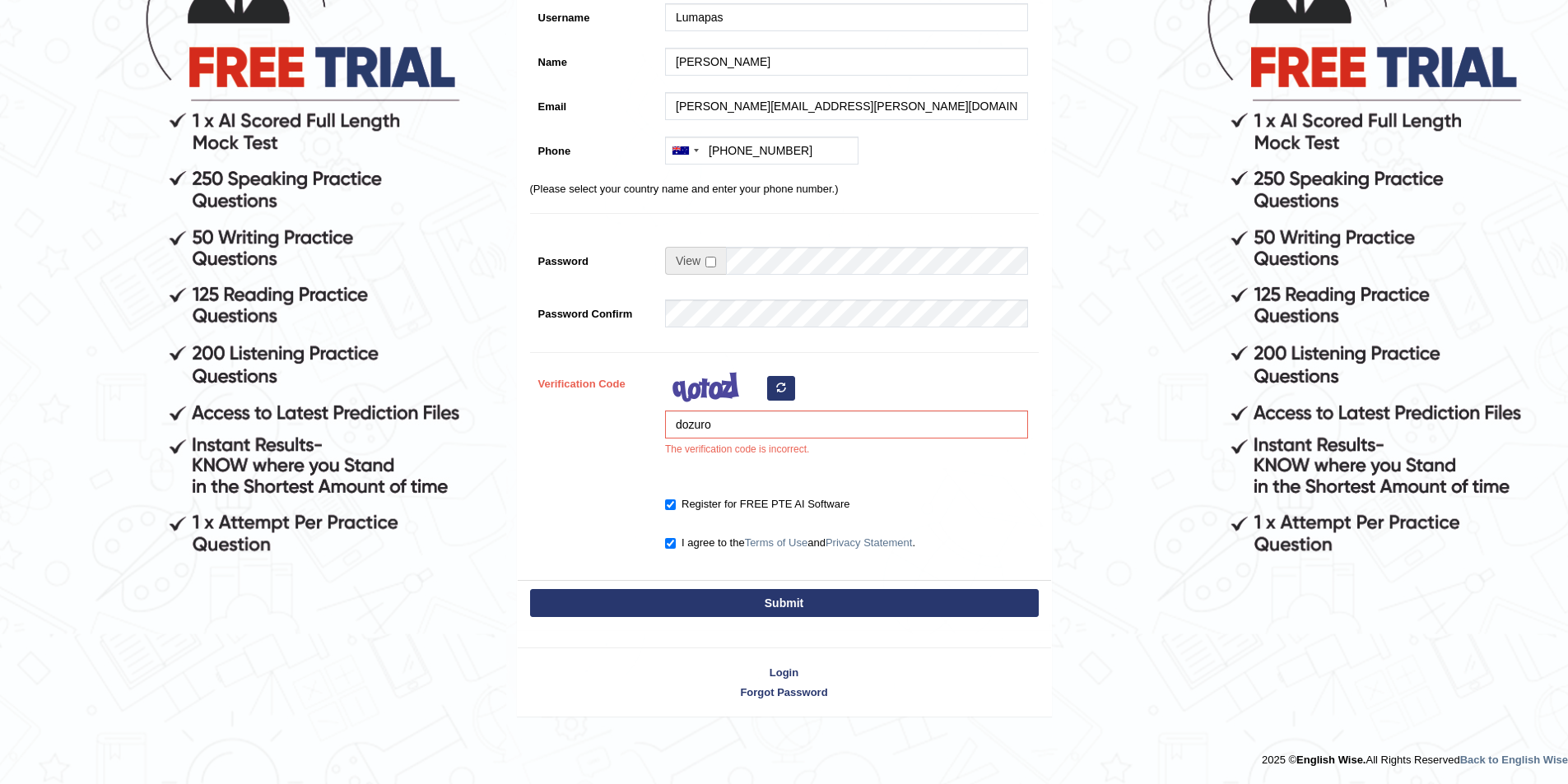
click at [781, 389] on icon "button" at bounding box center [780, 386] width 9 height 9
click at [779, 389] on icon "button" at bounding box center [780, 386] width 9 height 9
click at [780, 389] on icon "button" at bounding box center [780, 386] width 9 height 9
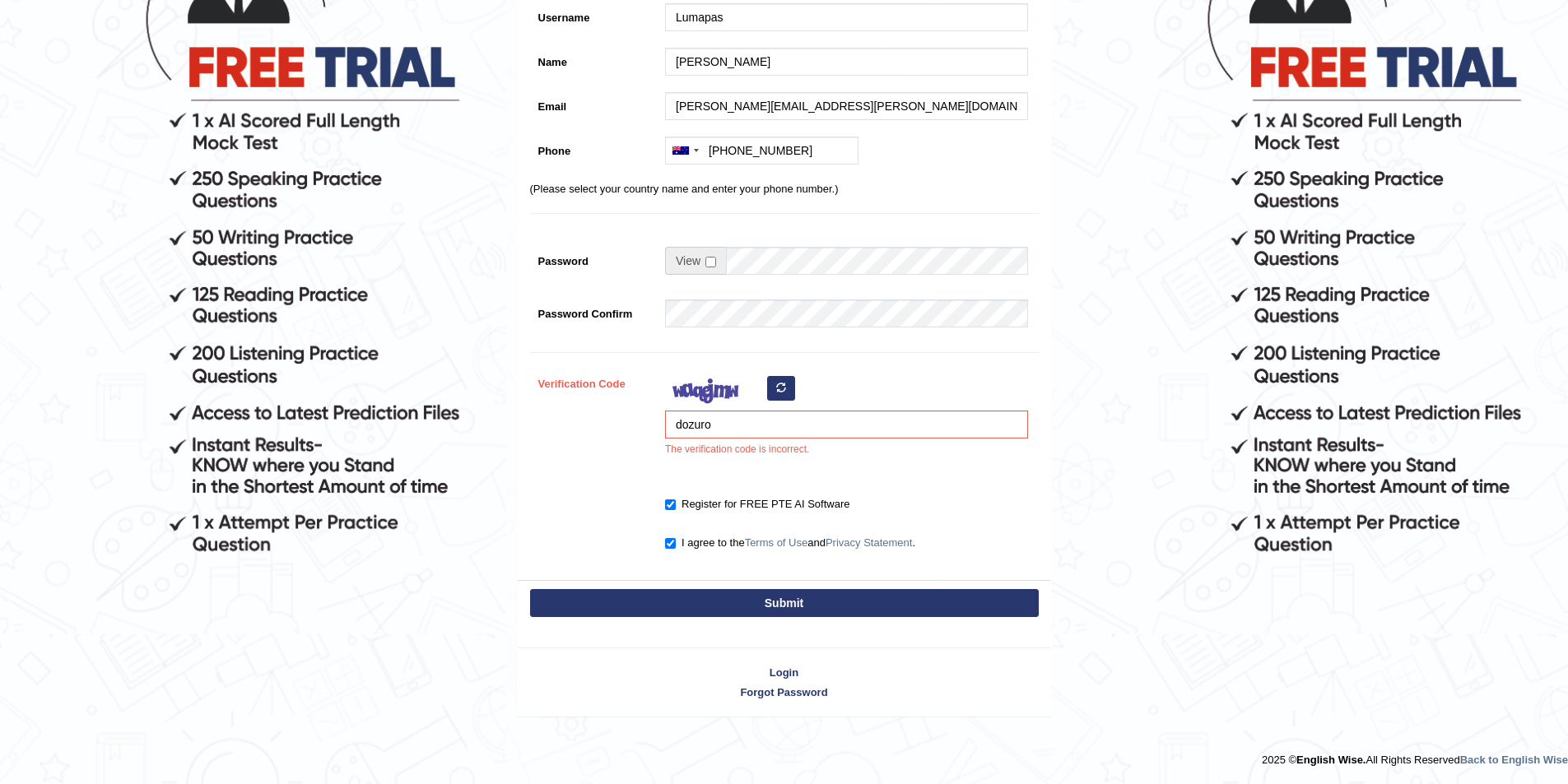
click at [780, 389] on icon "button" at bounding box center [780, 386] width 9 height 9
click at [781, 388] on icon "button" at bounding box center [780, 386] width 9 height 9
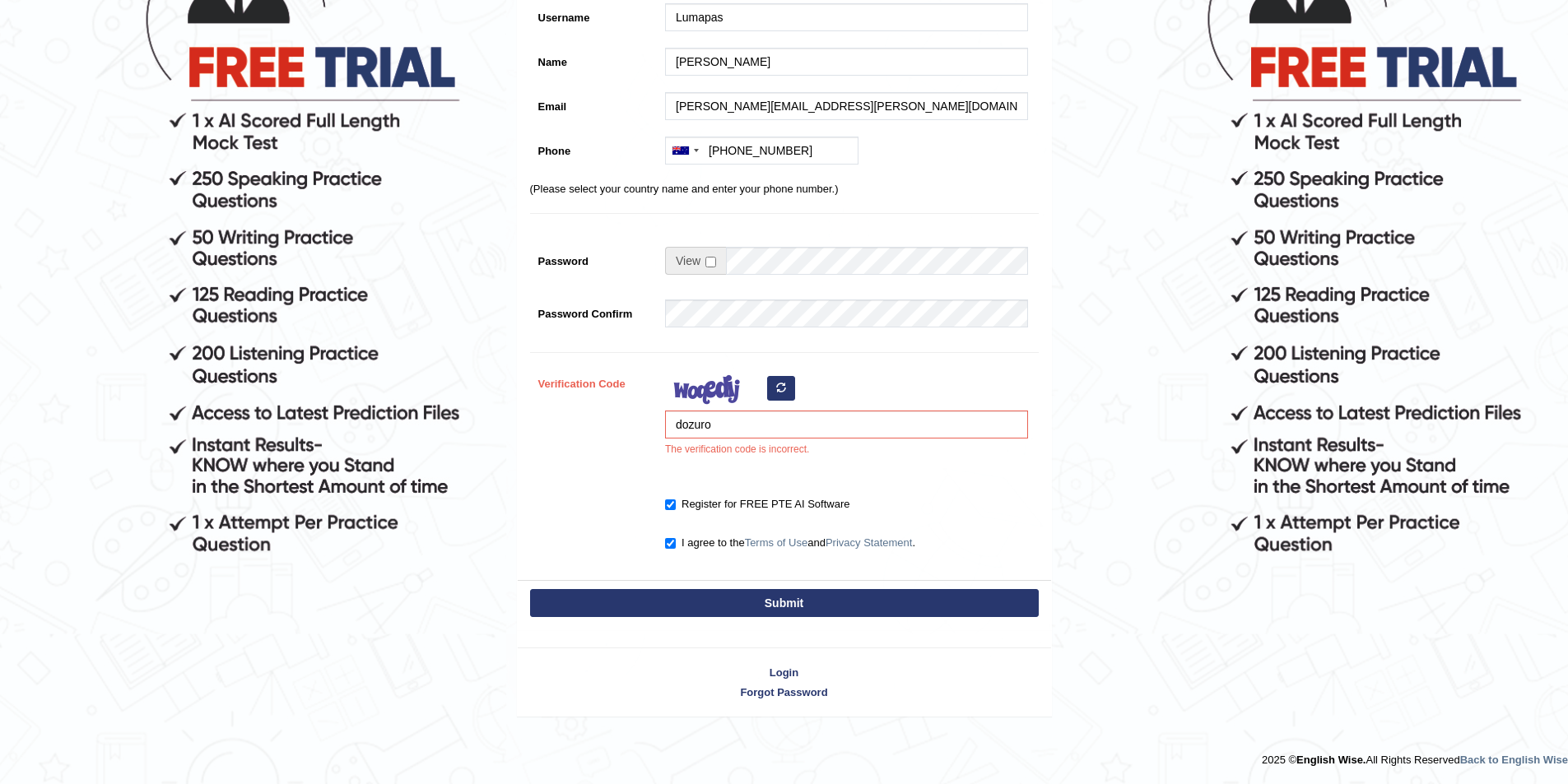
click at [781, 388] on icon "button" at bounding box center [780, 386] width 9 height 9
click at [783, 388] on icon "button" at bounding box center [780, 386] width 9 height 9
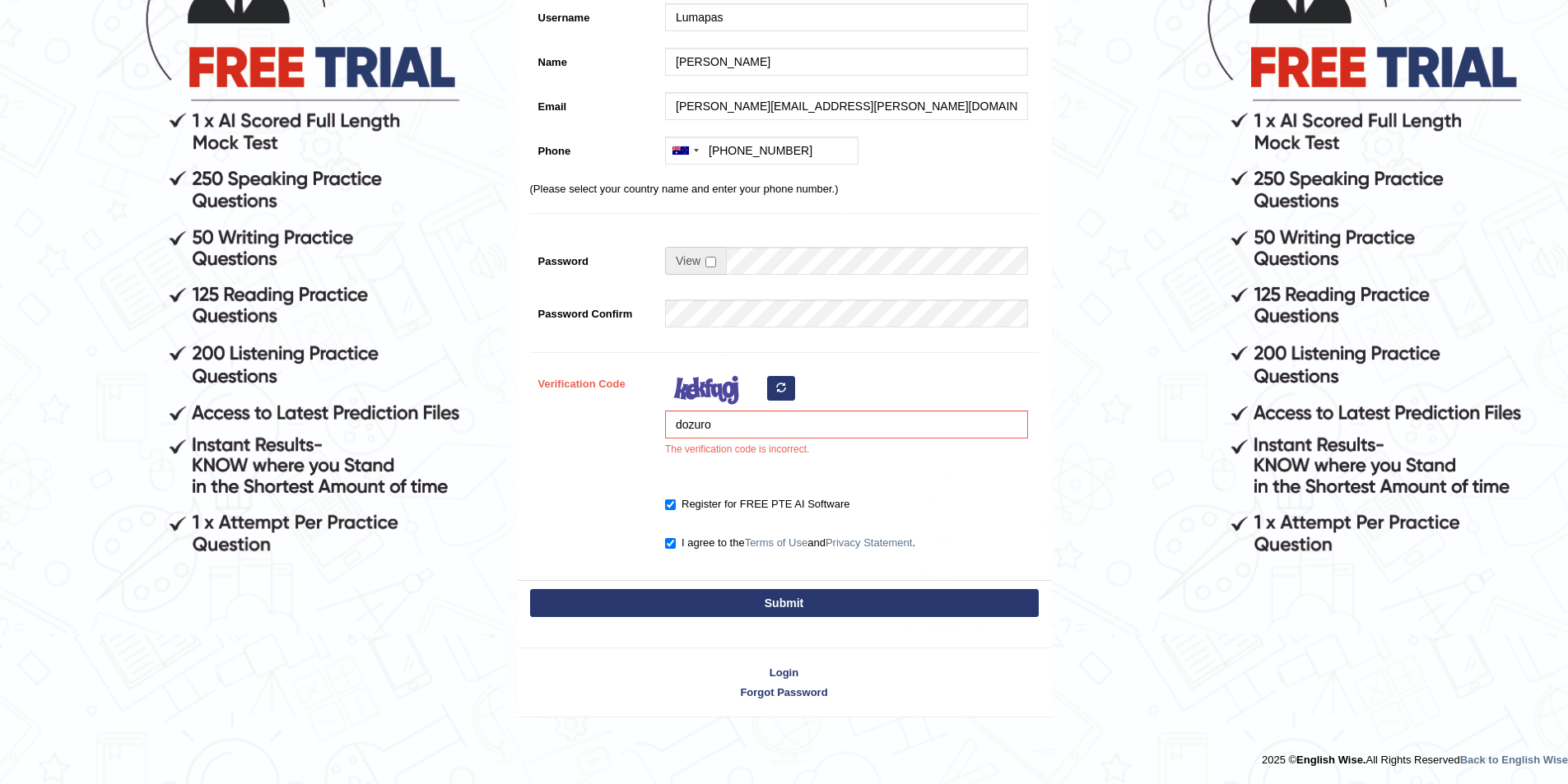
click at [783, 388] on icon "button" at bounding box center [780, 386] width 9 height 9
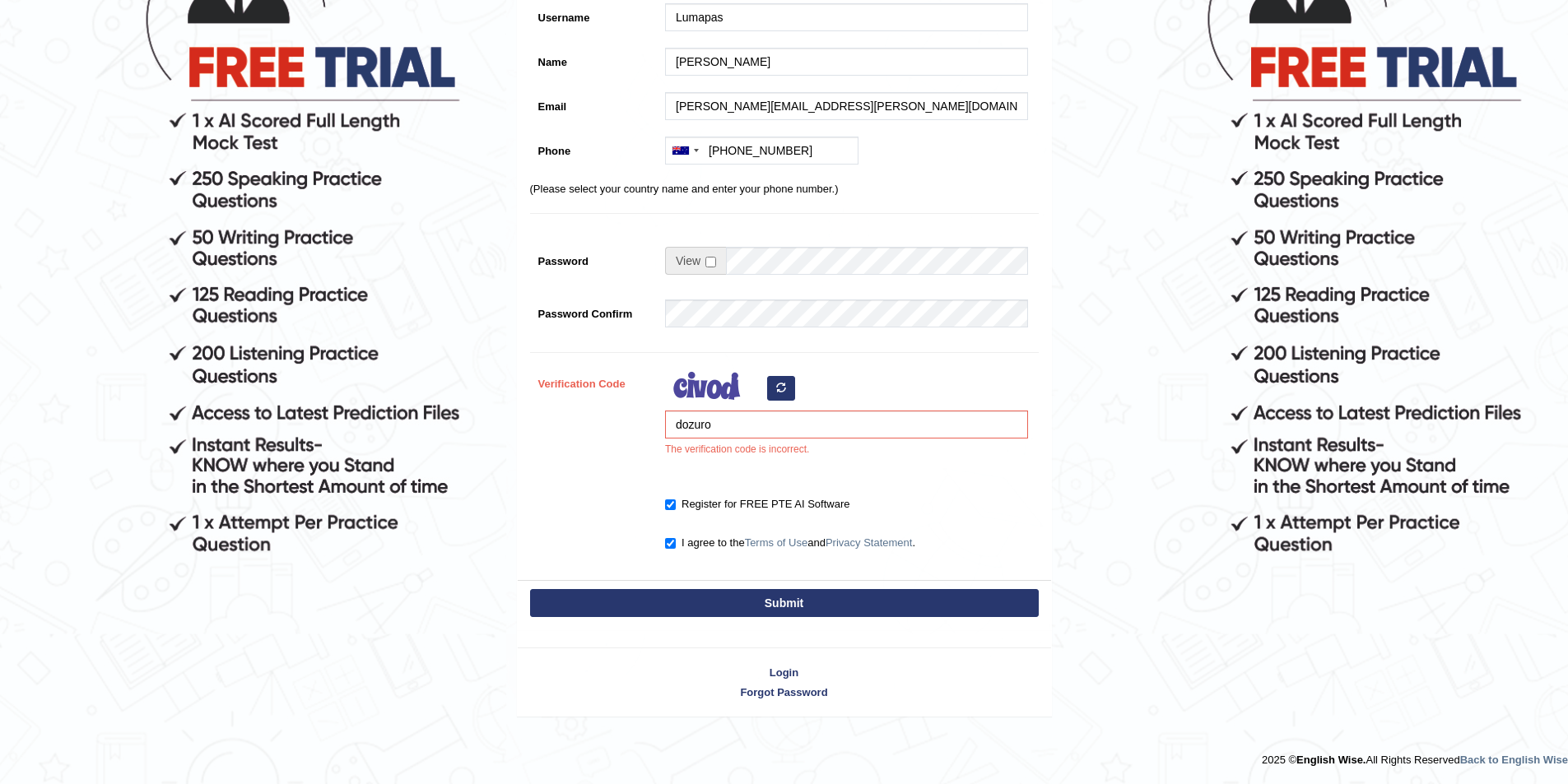
click at [783, 388] on icon "button" at bounding box center [780, 386] width 9 height 9
click at [669, 506] on input "Register for FREE PTE AI Software" at bounding box center [670, 504] width 10 height 10
checkbox input "false"
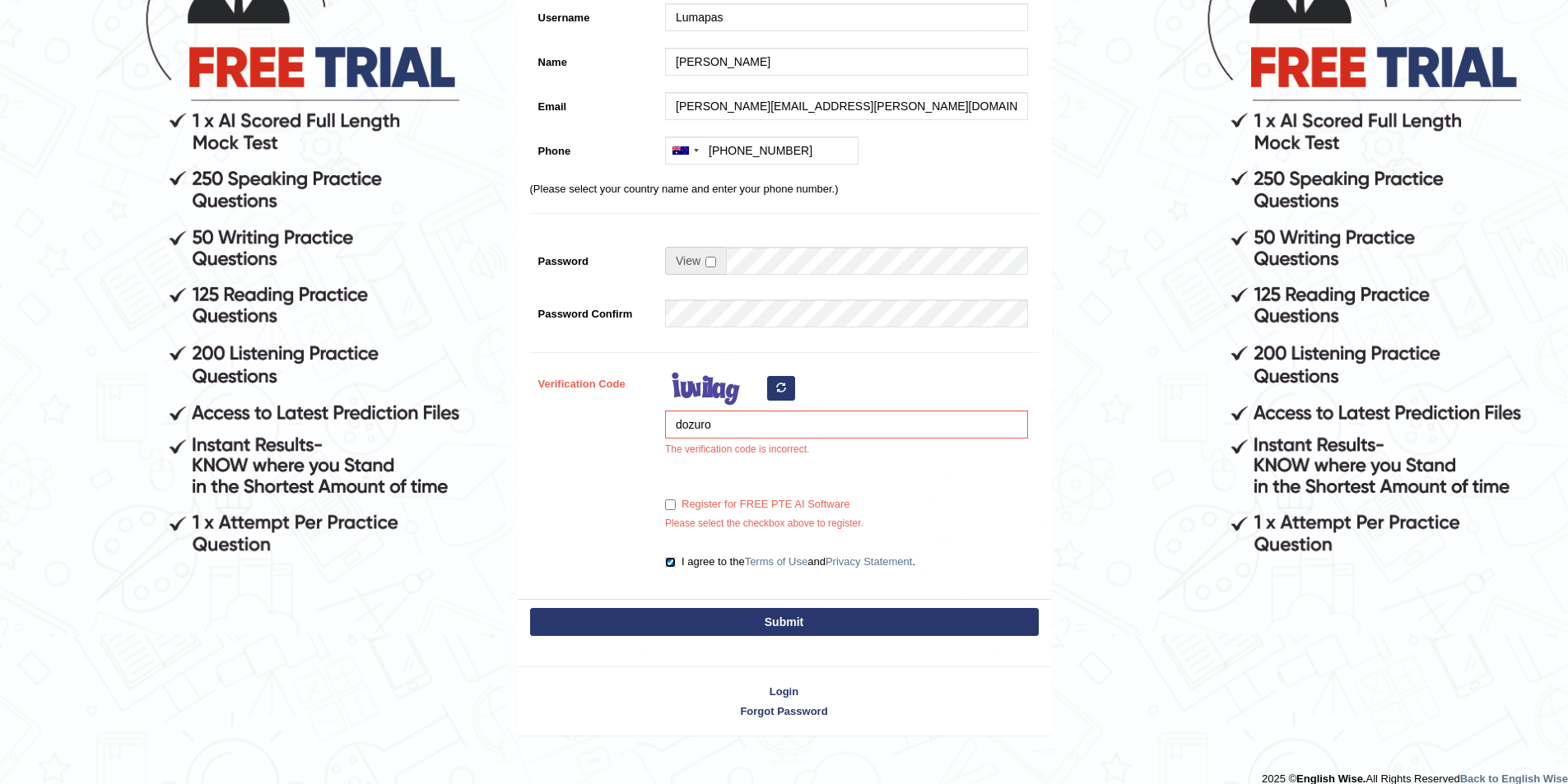
click at [669, 560] on input "I agree to the Terms of Use and Privacy Statement ." at bounding box center [670, 562] width 10 height 10
checkbox input "false"
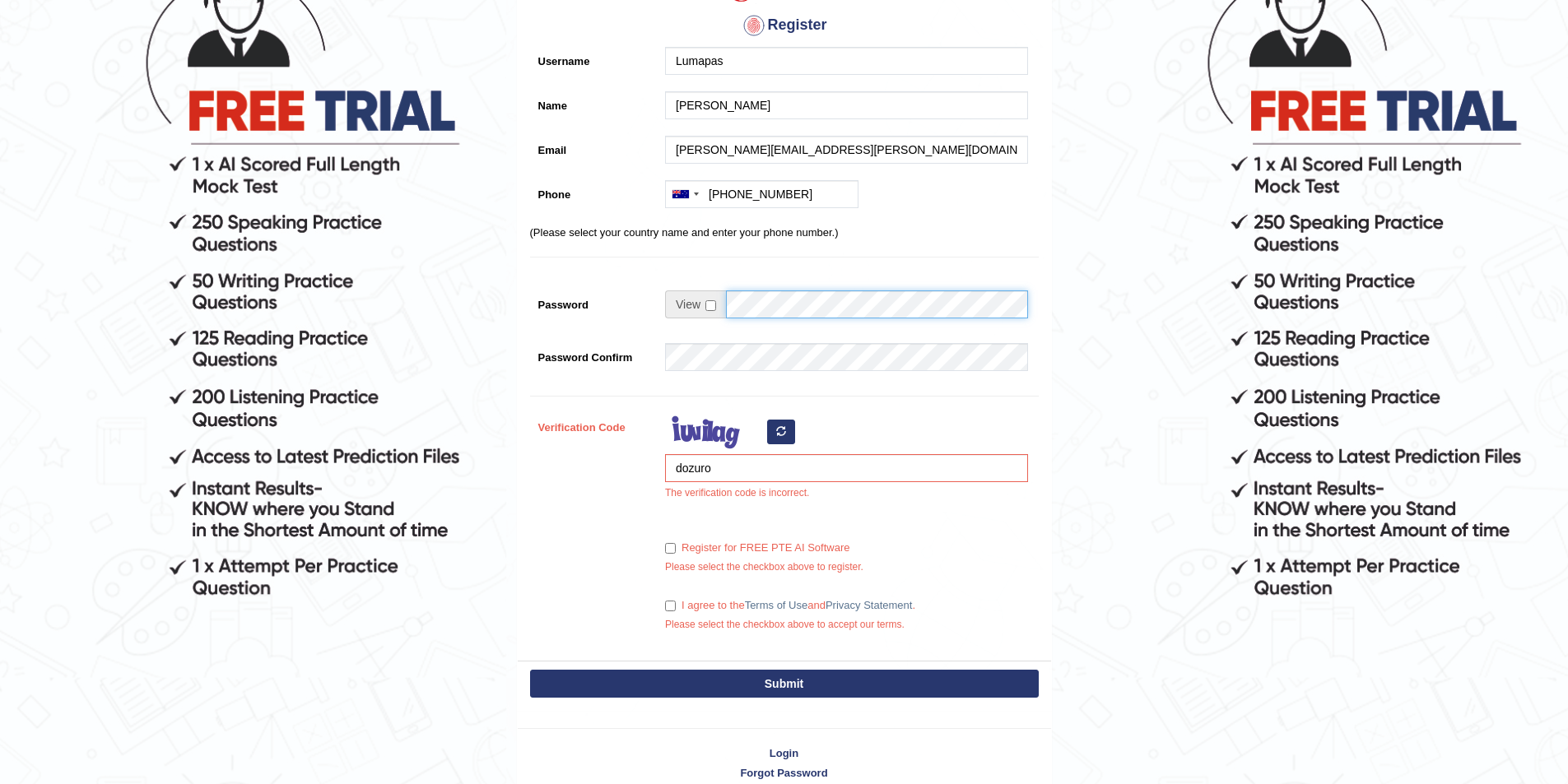
scroll to position [285, 0]
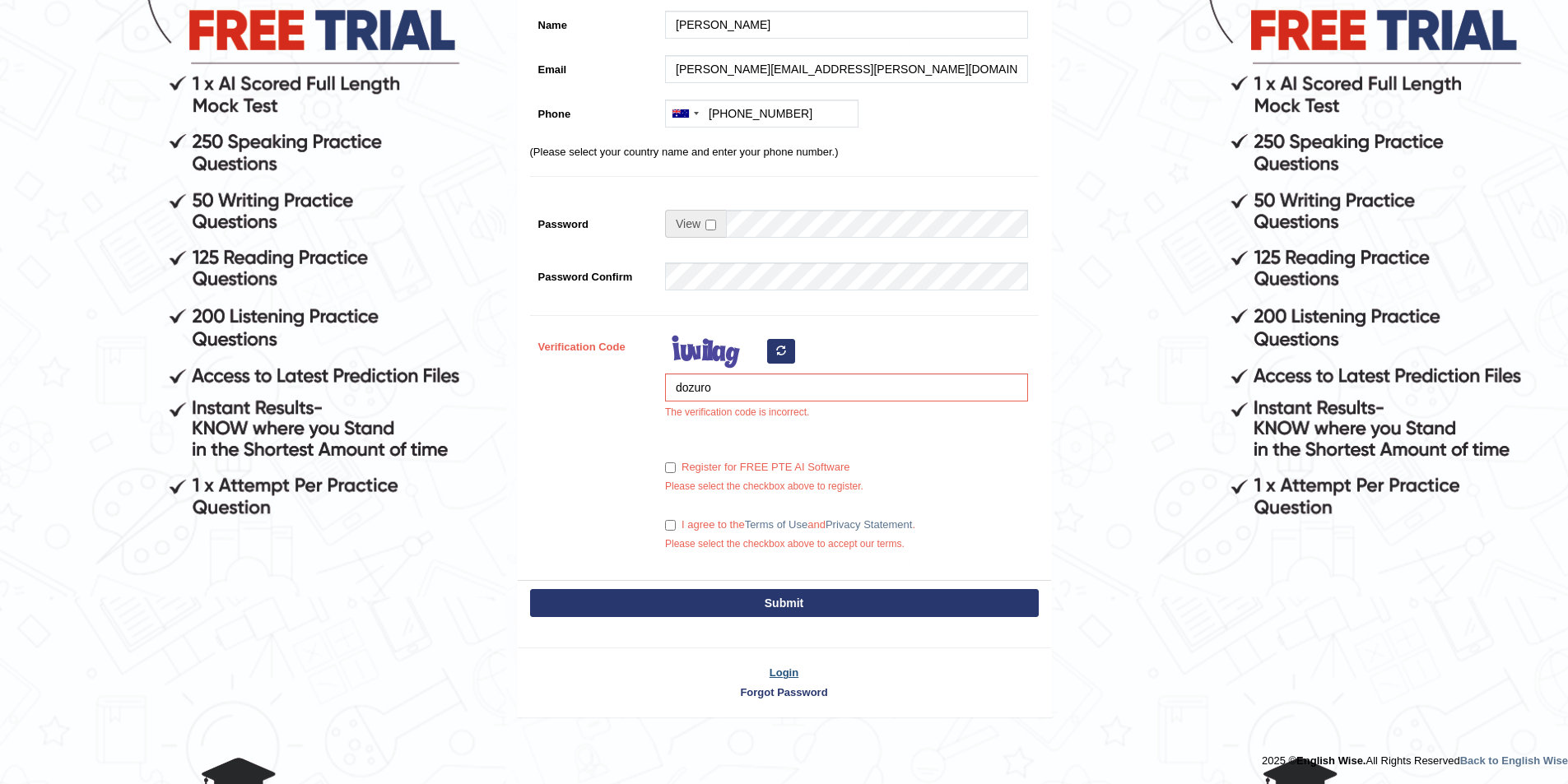
click at [796, 671] on link "Login" at bounding box center [784, 672] width 533 height 15
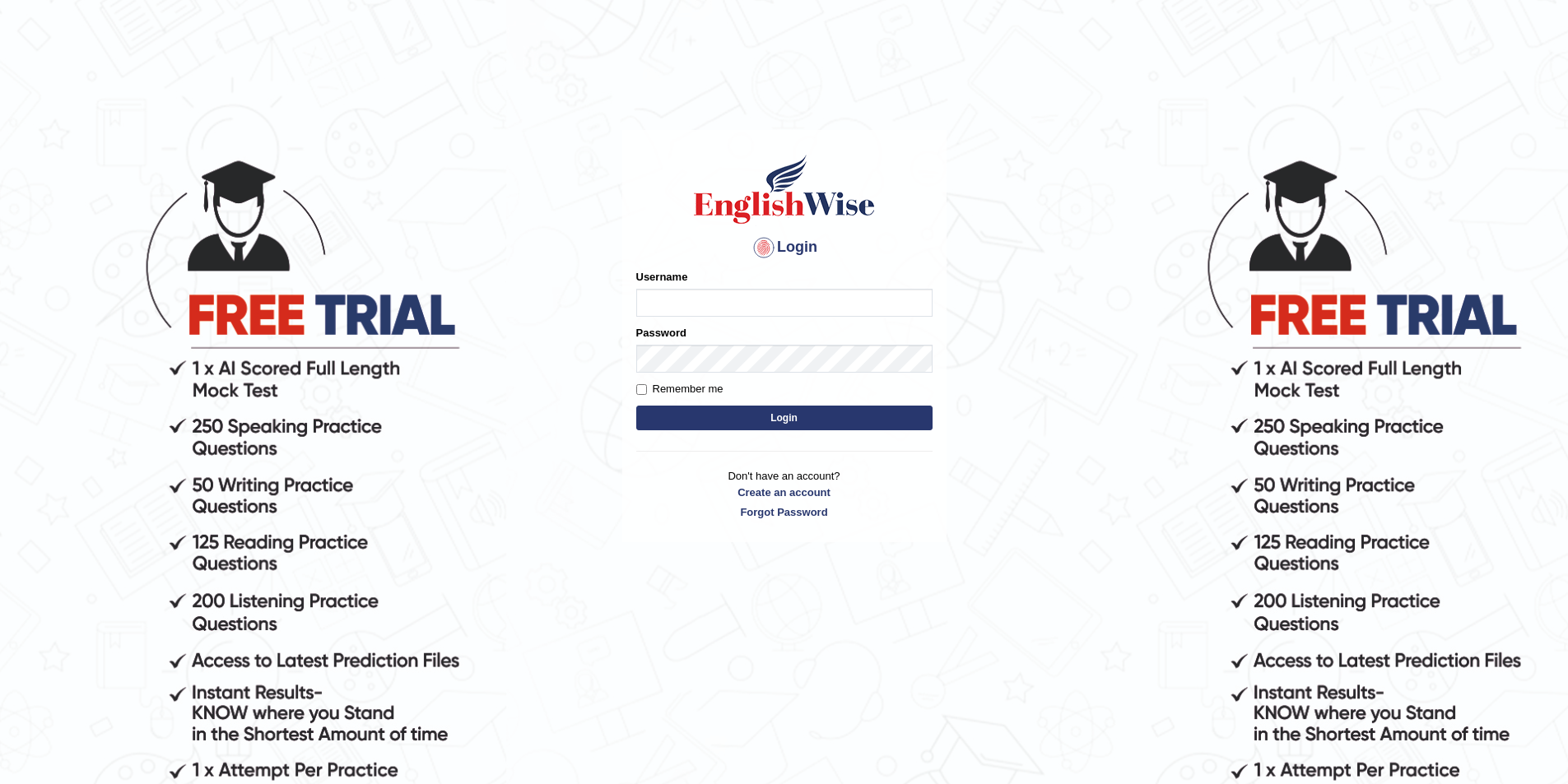
type input "josephlumapas_parramatta"
click at [641, 390] on input "Remember me" at bounding box center [641, 389] width 10 height 10
checkbox input "true"
click at [702, 417] on button "Login" at bounding box center [784, 417] width 296 height 25
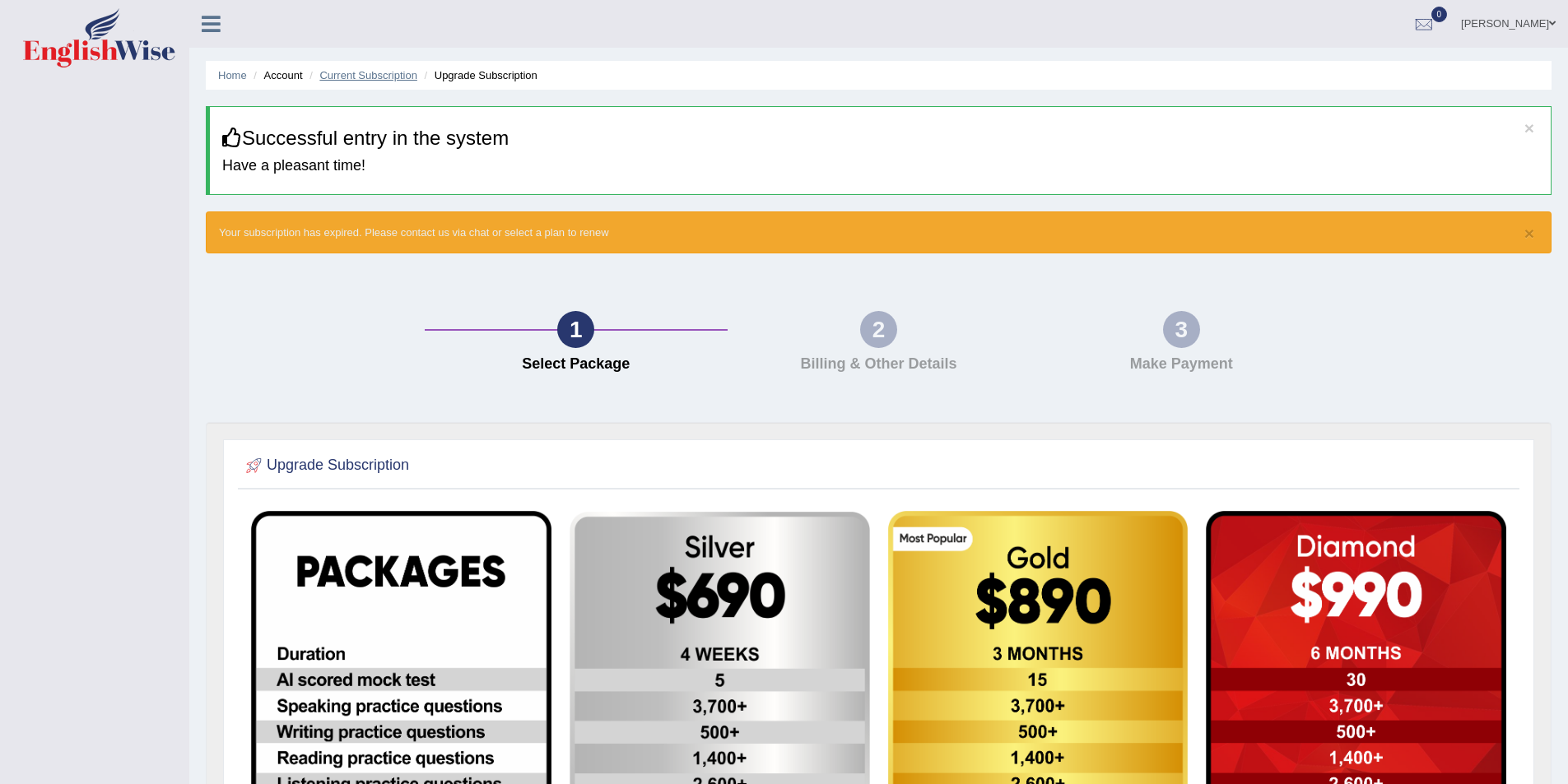
click at [386, 77] on link "Current Subscription" at bounding box center [369, 75] width 98 height 12
